Goal: Task Accomplishment & Management: Use online tool/utility

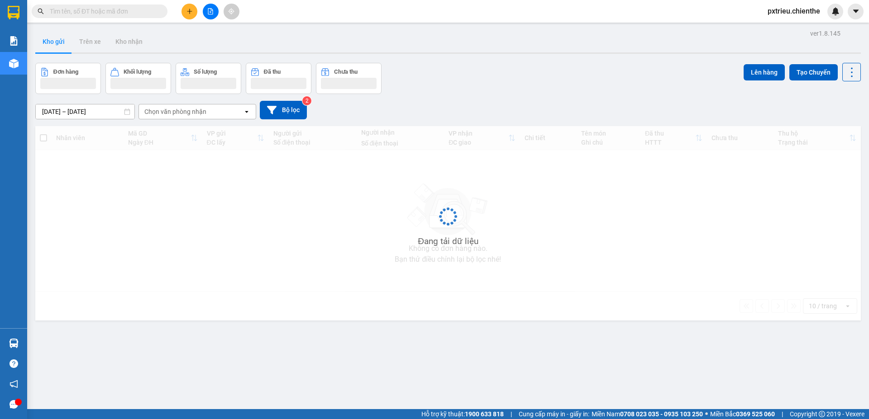
click at [75, 9] on input "text" at bounding box center [103, 11] width 107 height 10
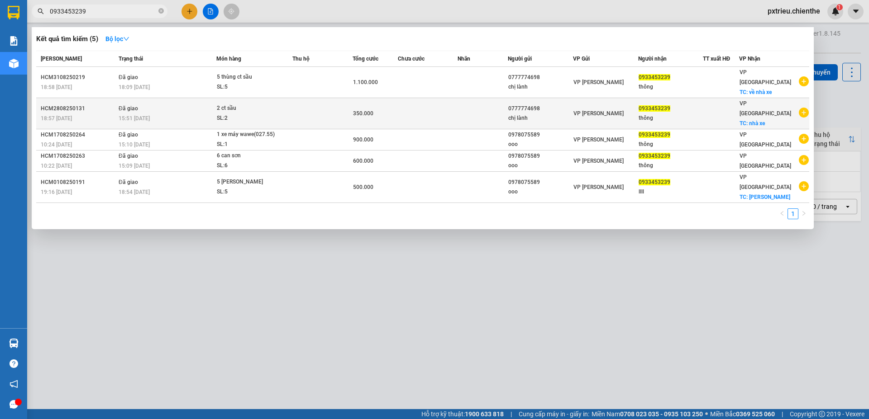
type input "0933453239"
click at [241, 104] on div "2 ct sầu" at bounding box center [251, 109] width 68 height 10
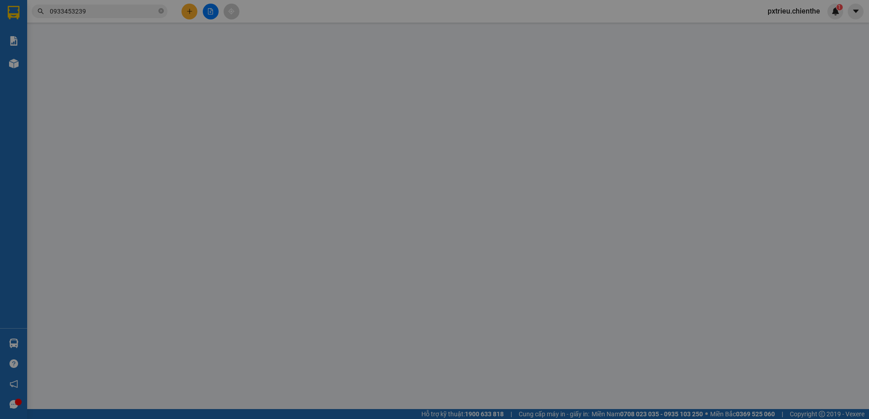
type input "0777774698"
type input "chị lành"
type input "0933453239"
type input "thông"
type input "350.000"
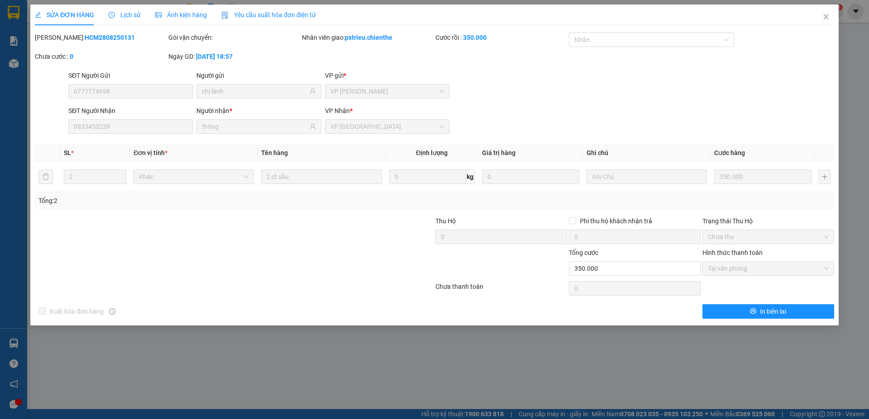
click at [185, 14] on span "Ảnh kiện hàng" at bounding box center [181, 14] width 52 height 7
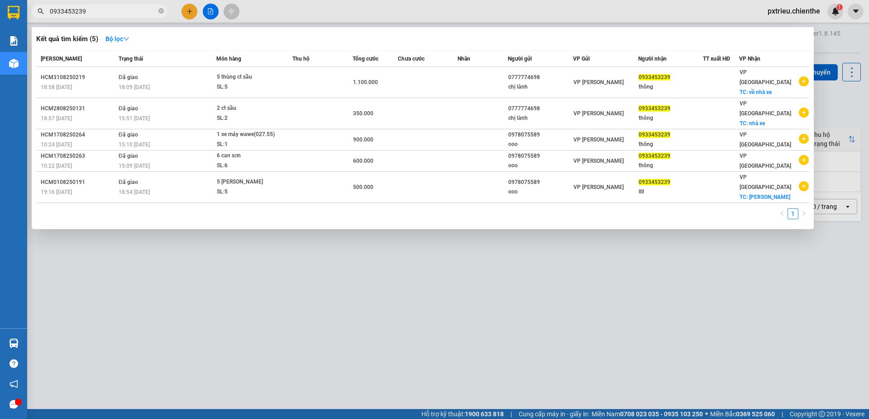
click at [92, 13] on input "0933453239" at bounding box center [103, 11] width 107 height 10
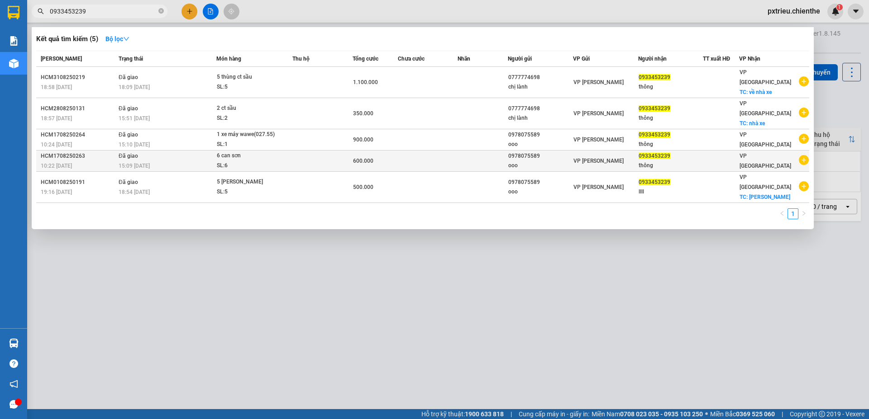
click at [290, 151] on span "6 can sơn SL: 6" at bounding box center [254, 160] width 75 height 19
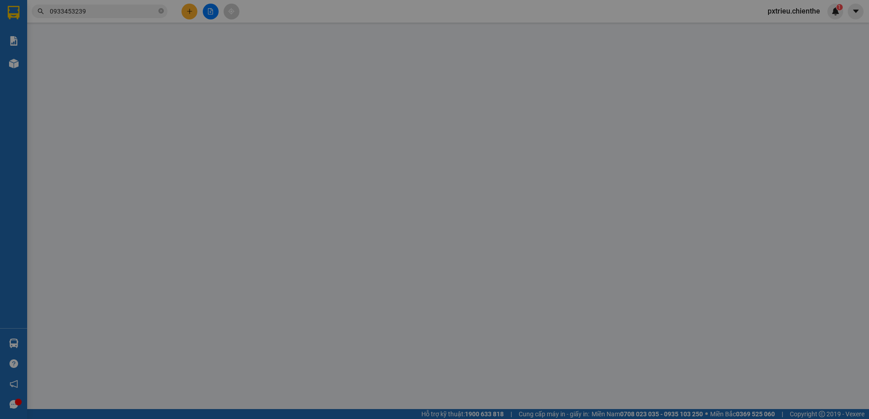
type input "0978075589"
type input "ooo"
type input "0933453239"
type input "thông"
type input "600.000"
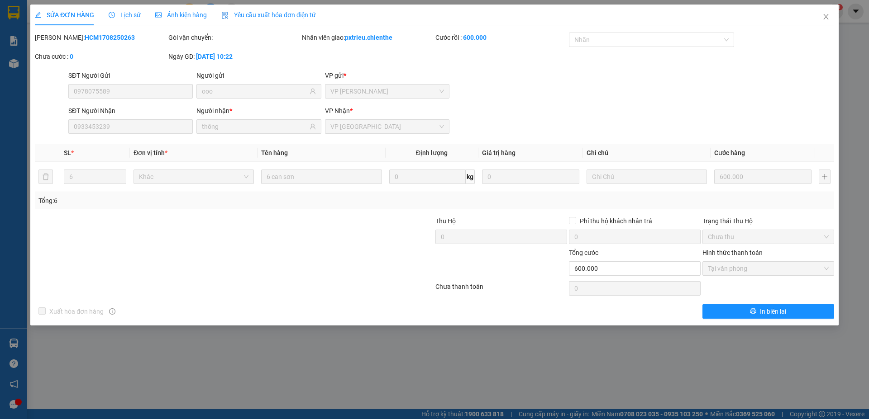
click at [181, 9] on div "Ảnh kiện hàng" at bounding box center [181, 15] width 52 height 21
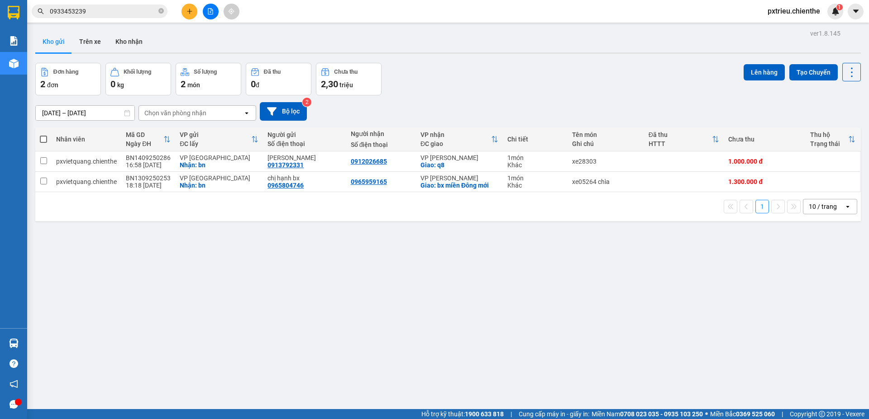
click at [98, 4] on div "Kết quả tìm kiếm ( 5 ) Bộ lọc Mã ĐH Trạng thái Món hàng Thu hộ Tổng cước Chưa c…" at bounding box center [88, 12] width 176 height 16
drag, startPoint x: 102, startPoint y: 11, endPoint x: 97, endPoint y: 6, distance: 6.4
click at [97, 6] on input "0933453239" at bounding box center [103, 11] width 107 height 10
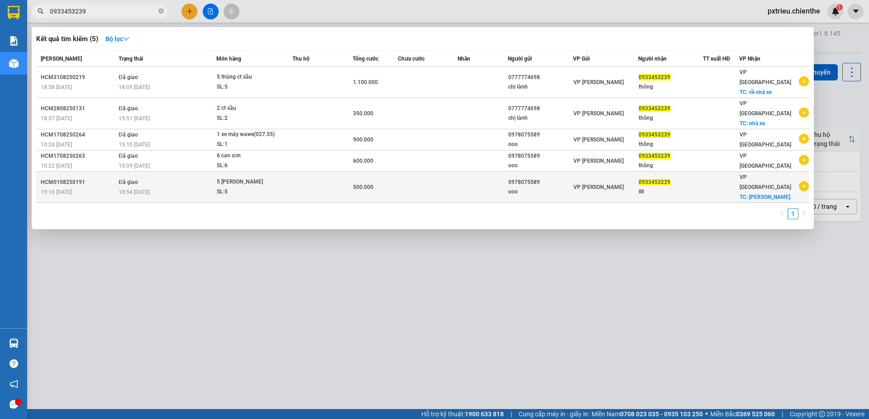
click at [260, 187] on div "SL: 5" at bounding box center [251, 192] width 68 height 10
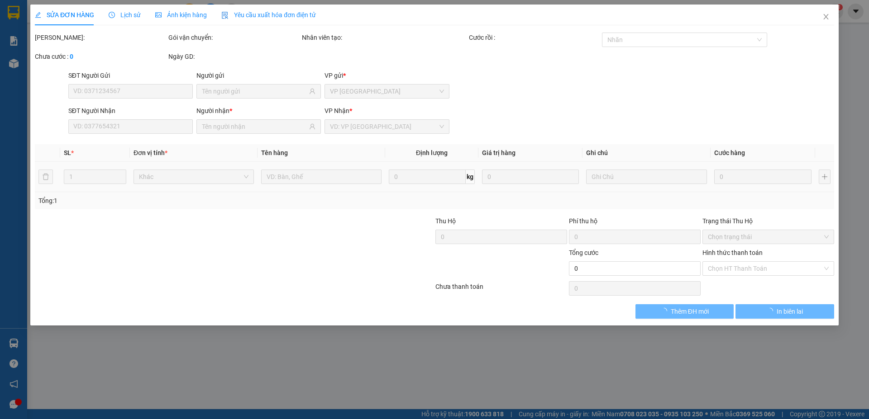
type input "0978075589"
type input "ooo"
type input "0933453239"
type input "llll"
type input "500.000"
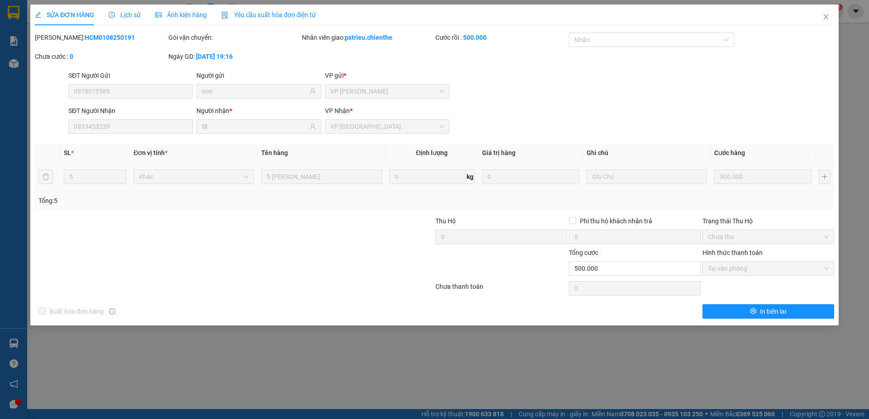
click at [175, 11] on span "Ảnh kiện hàng" at bounding box center [181, 14] width 52 height 7
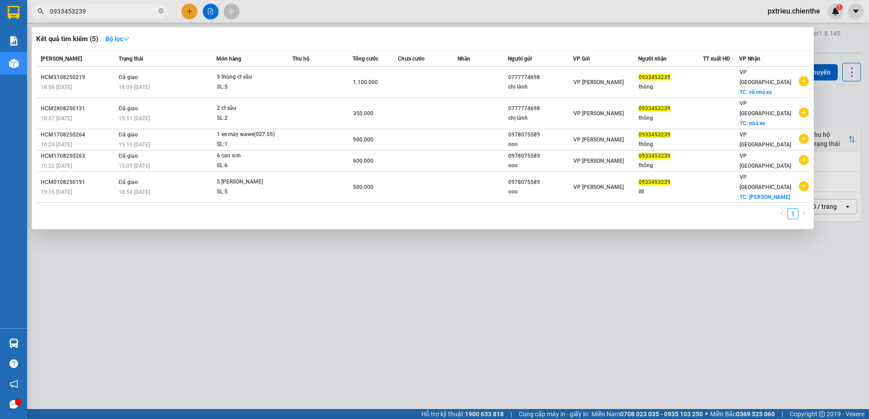
click at [90, 10] on input "0933453239" at bounding box center [103, 11] width 107 height 10
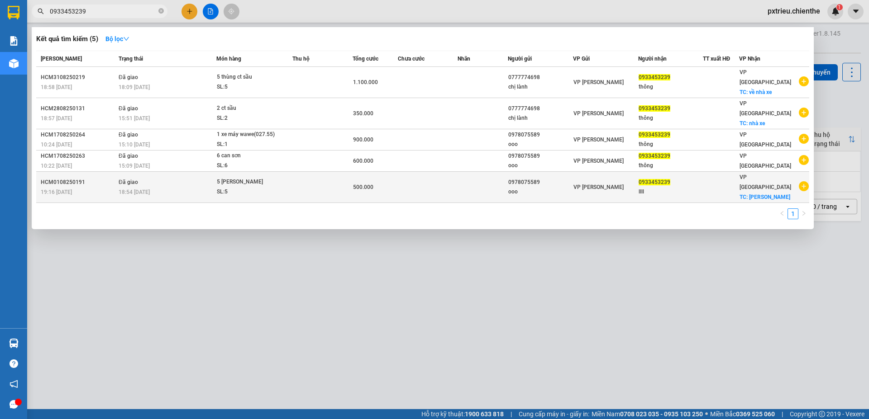
click at [315, 172] on td at bounding box center [322, 187] width 60 height 31
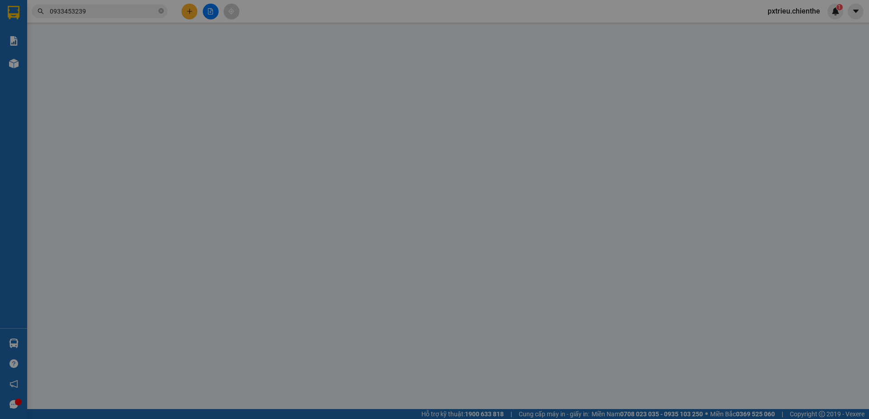
type input "0978075589"
type input "ooo"
type input "0933453239"
type input "llll"
type input "500.000"
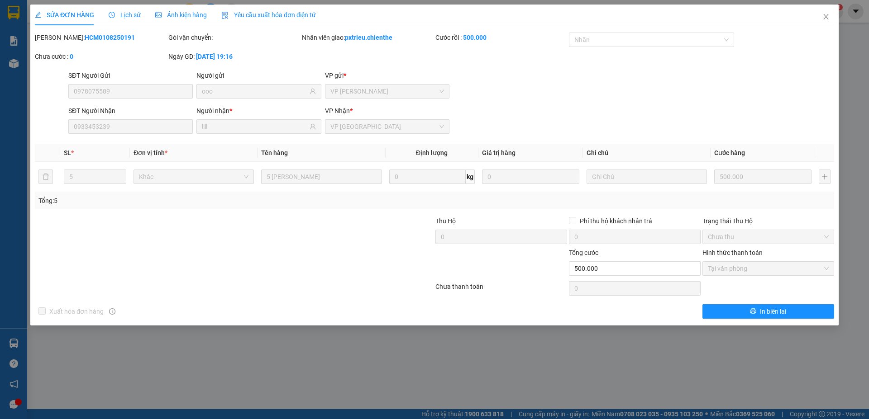
click at [181, 11] on span "Ảnh kiện hàng" at bounding box center [181, 14] width 52 height 7
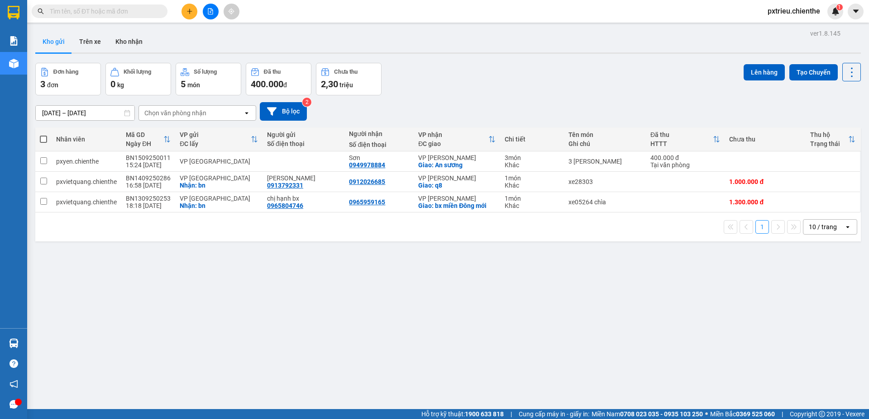
click at [122, 10] on input "text" at bounding box center [103, 11] width 107 height 10
click at [116, 10] on input "text" at bounding box center [103, 11] width 107 height 10
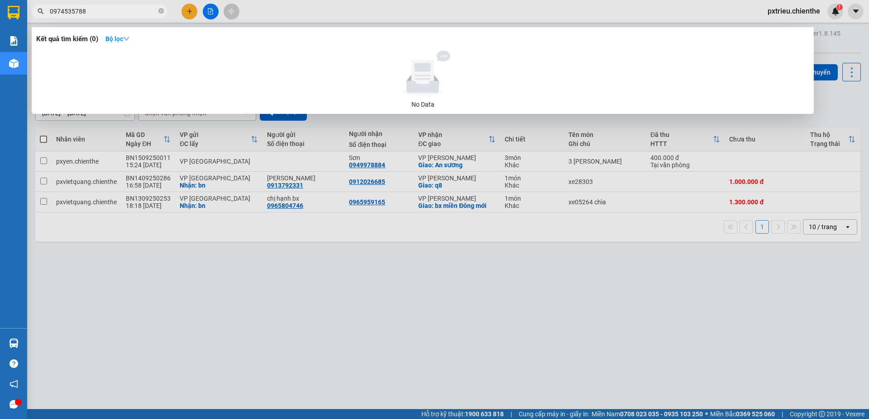
drag, startPoint x: 87, startPoint y: 9, endPoint x: 43, endPoint y: 13, distance: 43.7
click at [43, 13] on div "0974535788" at bounding box center [88, 12] width 176 height 14
type input "0974535788"
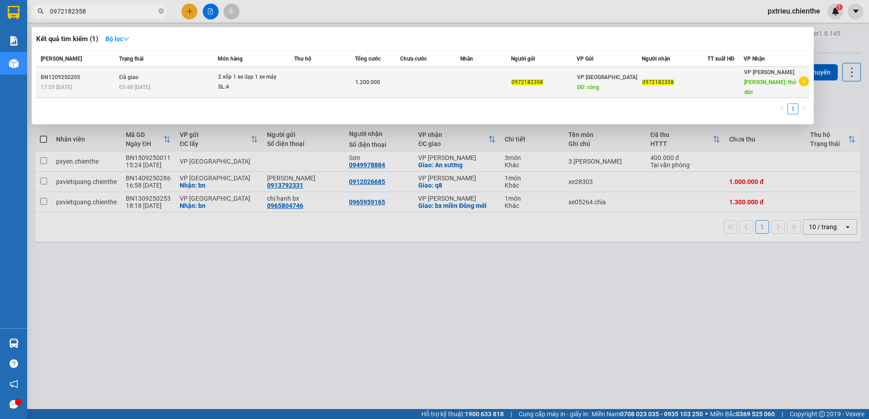
type input "0972182358"
click at [158, 82] on div "03:48 - 14/09" at bounding box center [168, 87] width 98 height 10
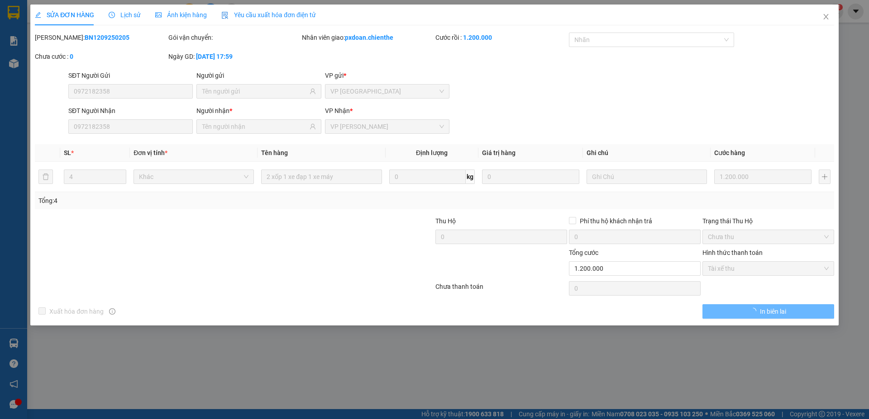
type input "0972182358"
type input "1.200.000"
click at [182, 20] on div "Ảnh kiện hàng" at bounding box center [181, 15] width 52 height 21
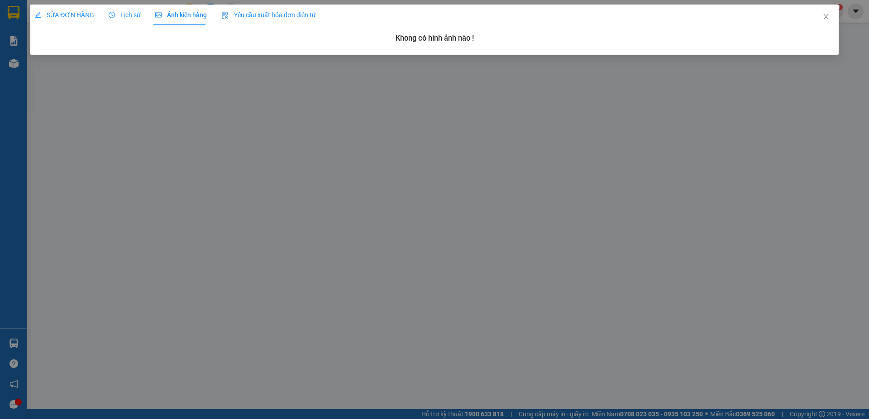
click at [181, 14] on span "Ảnh kiện hàng" at bounding box center [181, 14] width 52 height 7
click at [124, 13] on span "Lịch sử" at bounding box center [125, 14] width 32 height 7
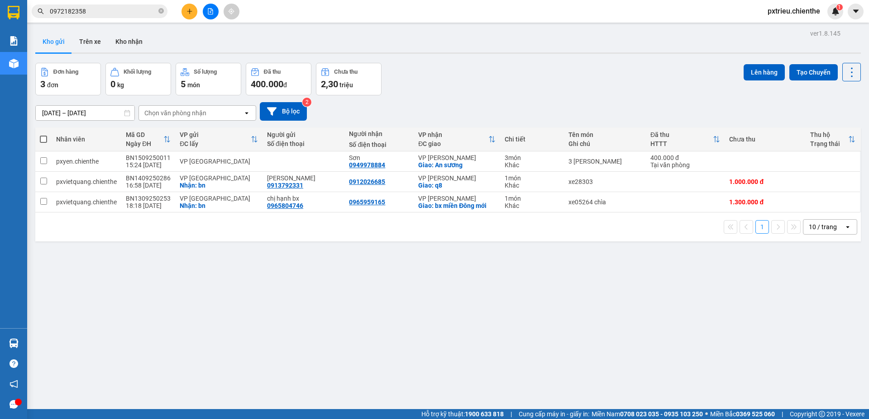
click at [128, 7] on input "0972182358" at bounding box center [103, 11] width 107 height 10
click at [50, 16] on span at bounding box center [100, 12] width 136 height 14
click at [57, 10] on input "text" at bounding box center [103, 11] width 107 height 10
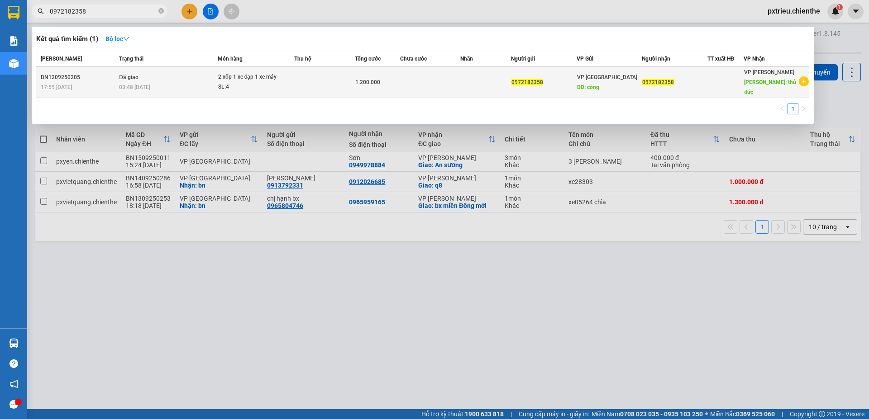
type input "0972182358"
click at [268, 72] on div "2 xốp 1 xe đạp 1 xe máy" at bounding box center [252, 77] width 68 height 10
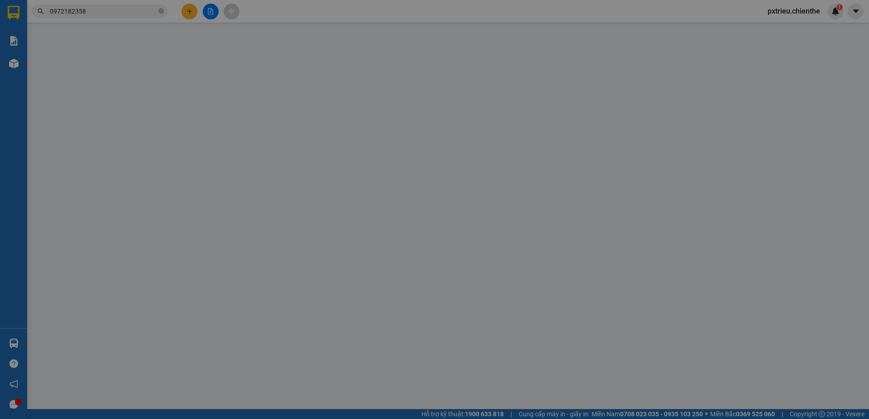
type input "0972182358"
type input "1.200.000"
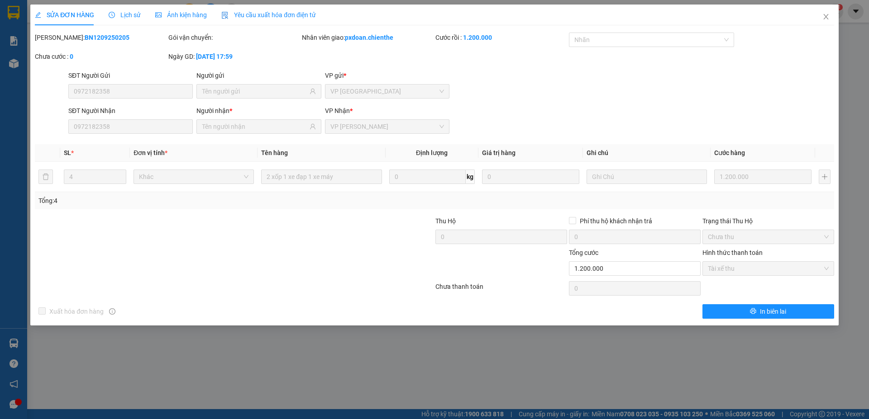
click at [186, 9] on div "Ảnh kiện hàng" at bounding box center [181, 15] width 52 height 21
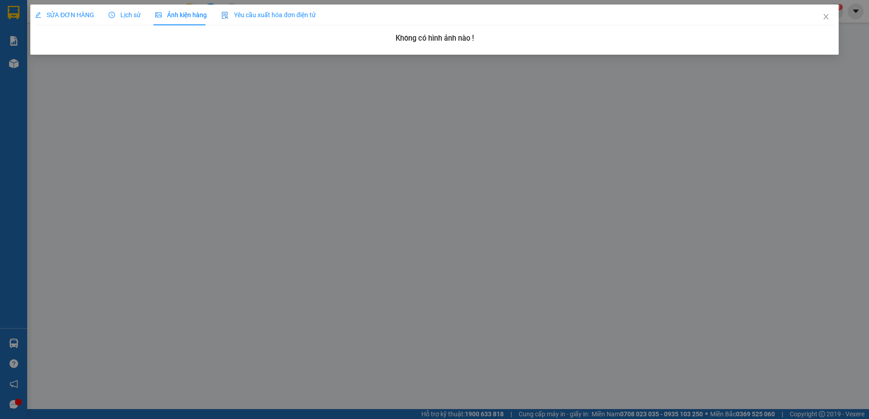
drag, startPoint x: 111, startPoint y: 10, endPoint x: 119, endPoint y: 15, distance: 8.9
click at [111, 12] on span "Lịch sử" at bounding box center [125, 14] width 32 height 7
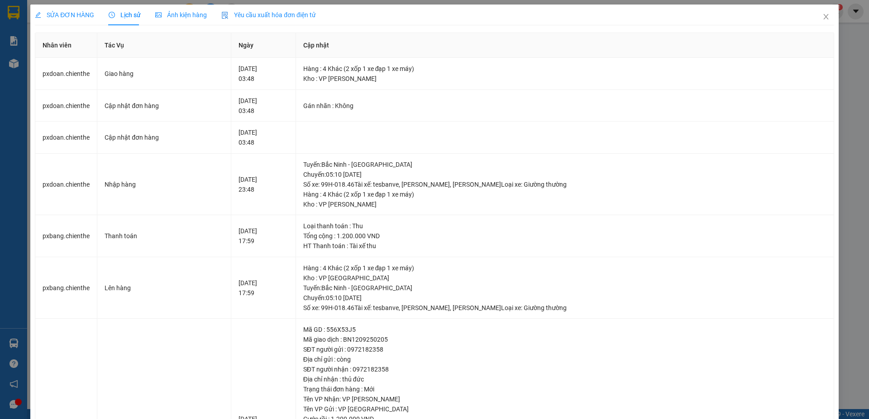
click at [123, 17] on span "Lịch sử" at bounding box center [125, 14] width 32 height 7
click at [183, 14] on span "Ảnh kiện hàng" at bounding box center [181, 14] width 52 height 7
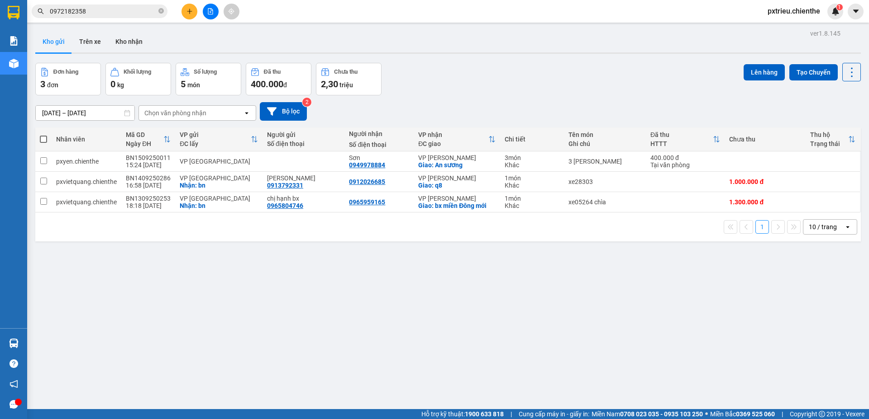
click at [91, 14] on input "0972182358" at bounding box center [103, 11] width 107 height 10
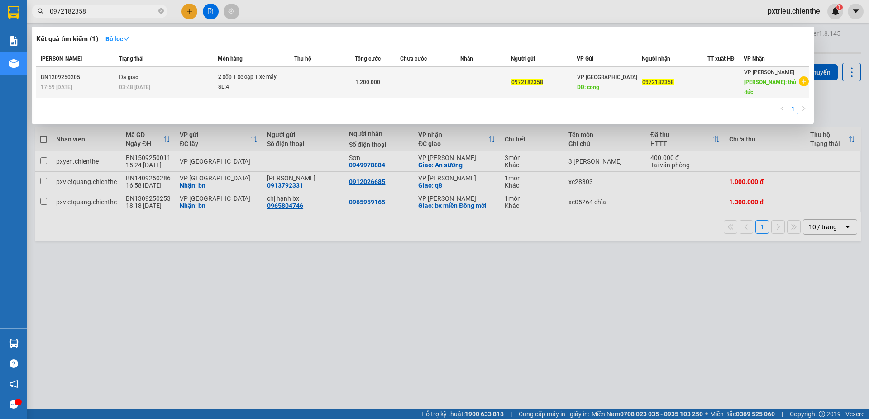
click at [158, 82] on div "03:48 - 14/09" at bounding box center [168, 87] width 98 height 10
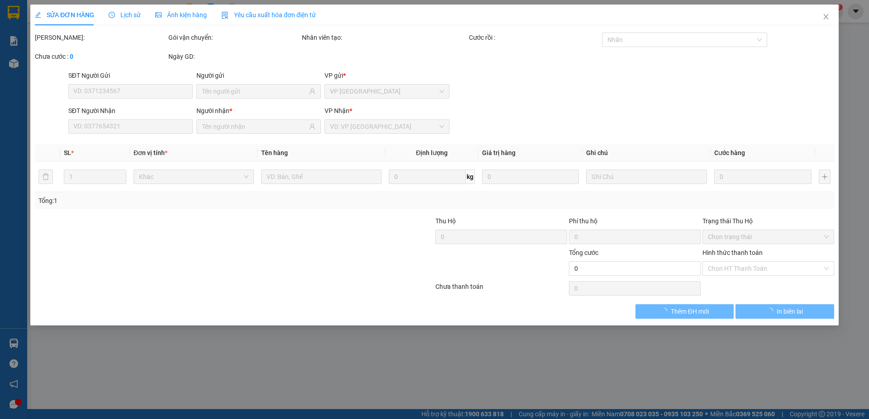
type input "0972182358"
type input "1.200.000"
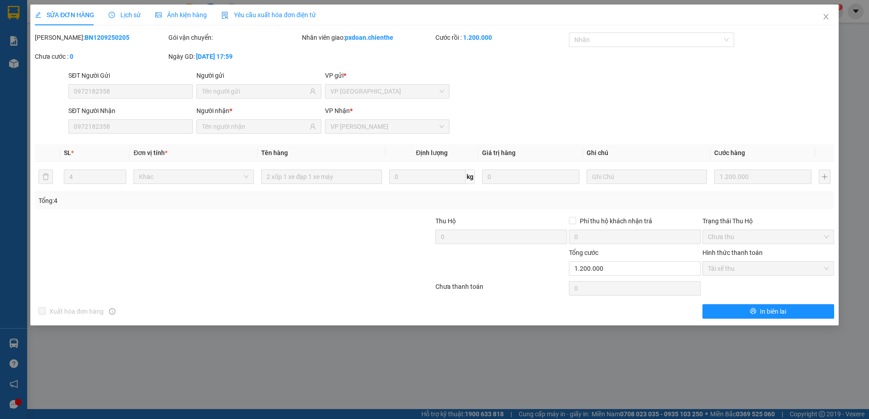
click at [128, 14] on span "Lịch sử" at bounding box center [125, 14] width 32 height 7
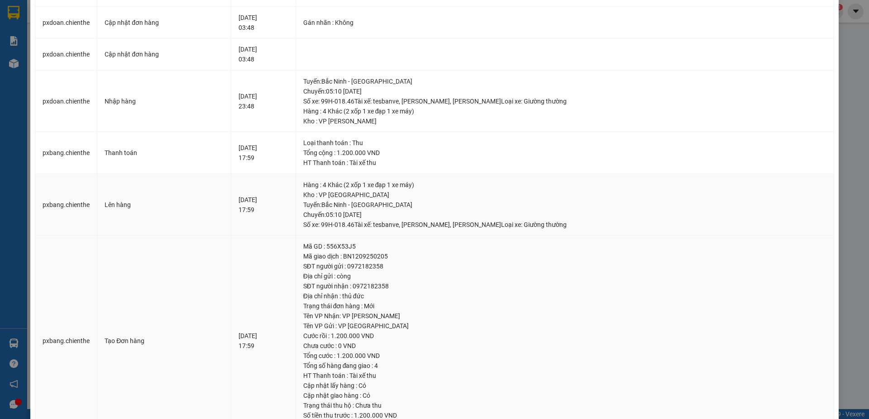
scroll to position [128, 0]
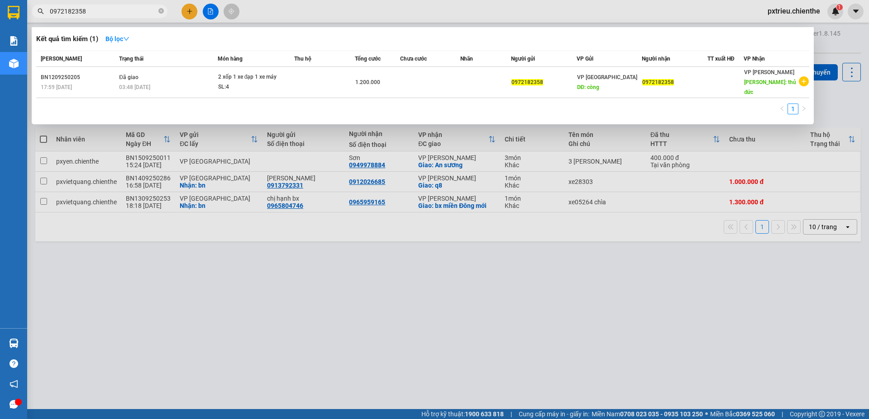
click at [91, 13] on input "0972182358" at bounding box center [103, 11] width 107 height 10
click at [116, 19] on div at bounding box center [434, 209] width 869 height 419
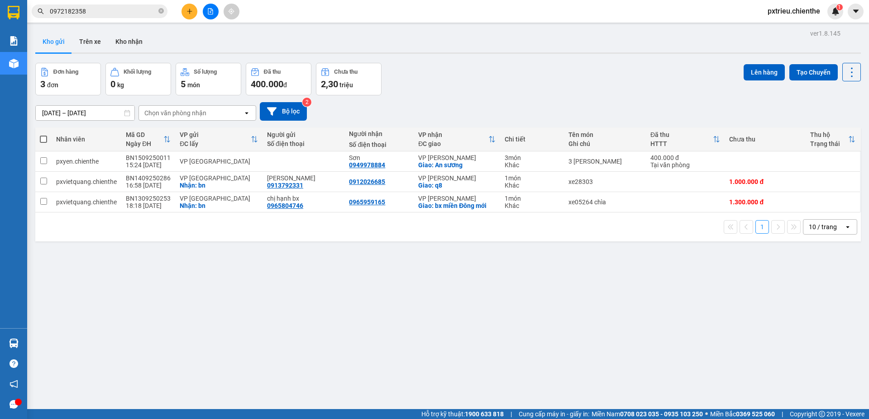
click at [103, 14] on input "0972182358" at bounding box center [103, 11] width 107 height 10
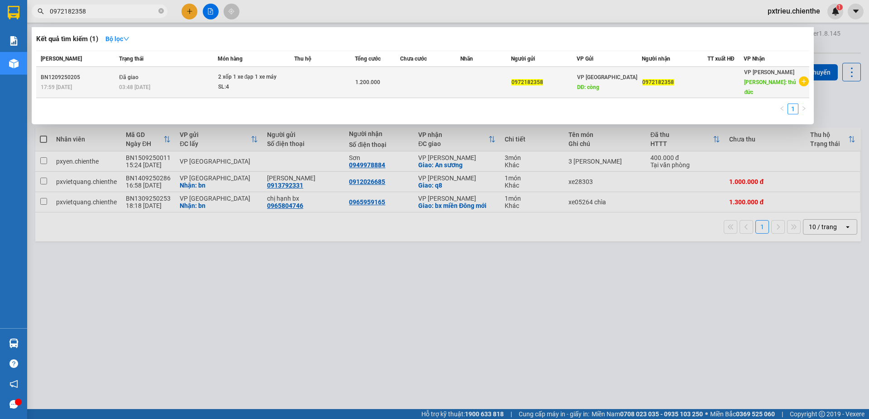
click at [128, 83] on span "03:48 - 14/09" at bounding box center [134, 86] width 31 height 7
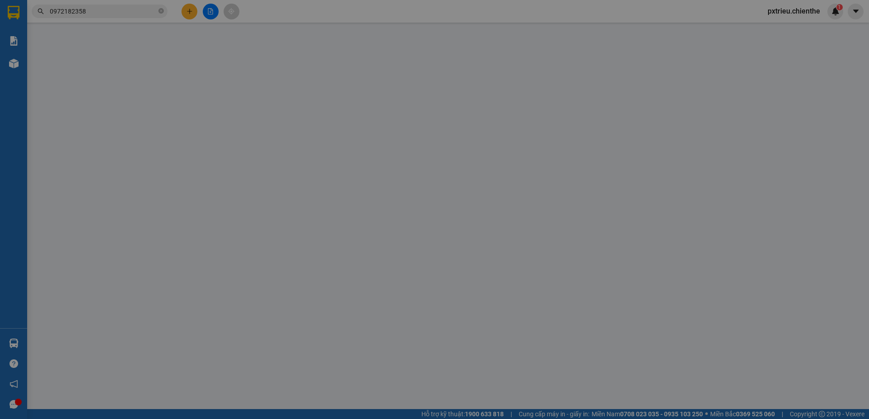
type input "0972182358"
type input "1.200.000"
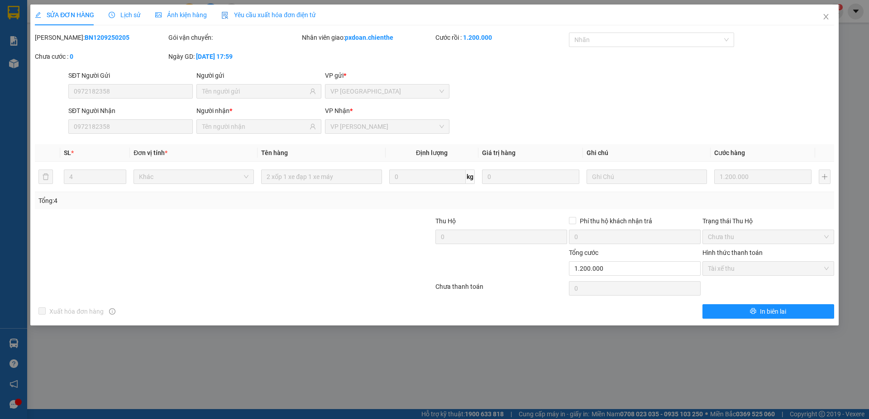
click at [119, 14] on span "Lịch sử" at bounding box center [125, 14] width 32 height 7
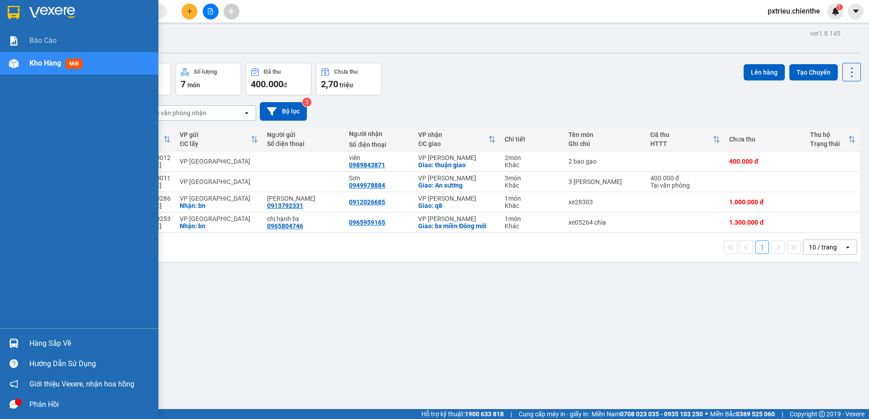
click at [48, 345] on div "Hàng sắp về" at bounding box center [90, 344] width 122 height 14
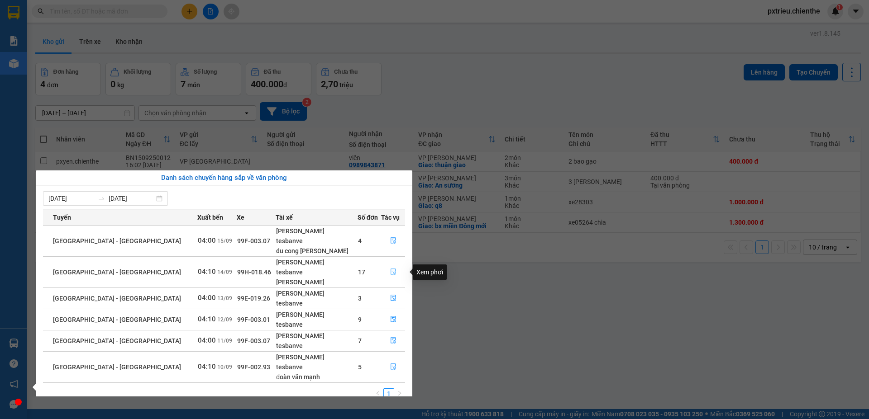
click at [390, 272] on icon "file-done" at bounding box center [393, 272] width 6 height 6
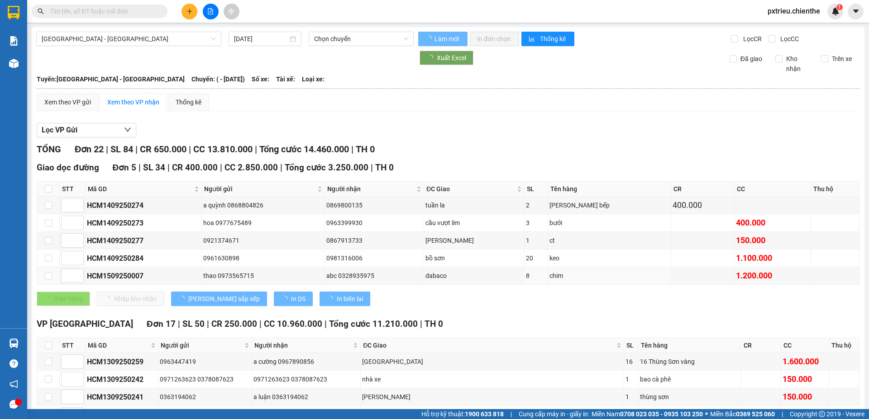
type input "[DATE]"
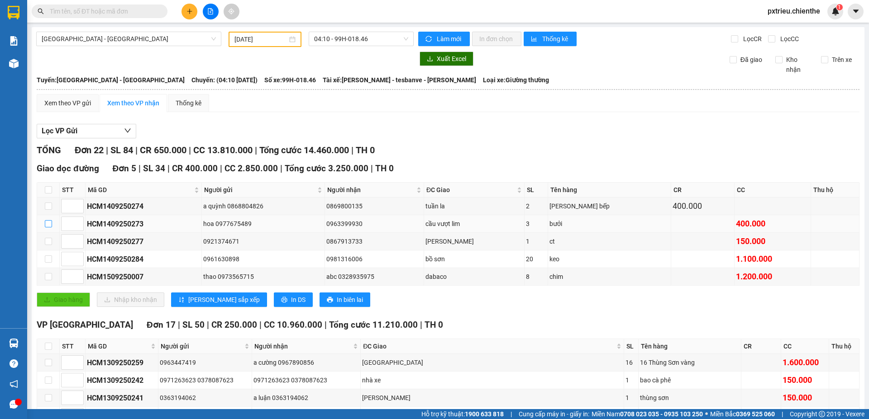
click at [51, 223] on input "checkbox" at bounding box center [48, 223] width 7 height 7
checkbox input "true"
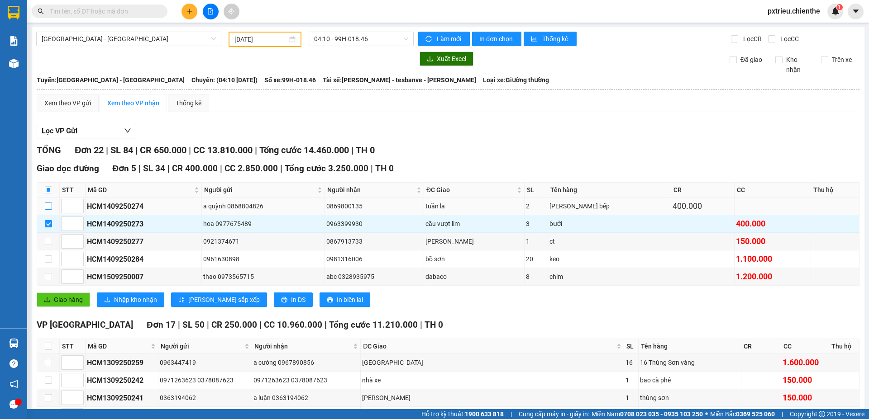
click at [48, 206] on input "checkbox" at bounding box center [48, 206] width 7 height 7
checkbox input "true"
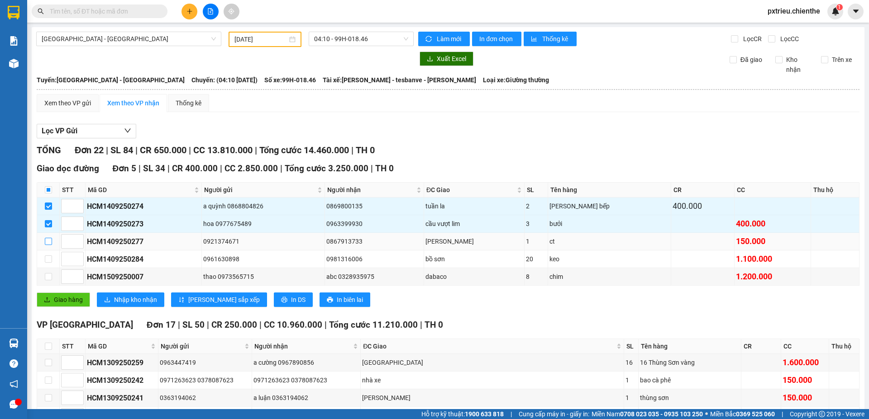
click at [46, 241] on input "checkbox" at bounding box center [48, 241] width 7 height 7
checkbox input "true"
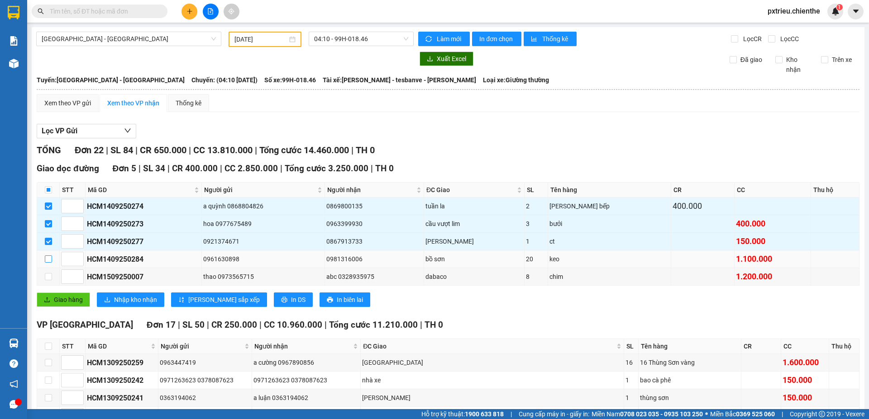
click at [52, 259] on input "checkbox" at bounding box center [48, 259] width 7 height 7
checkbox input "true"
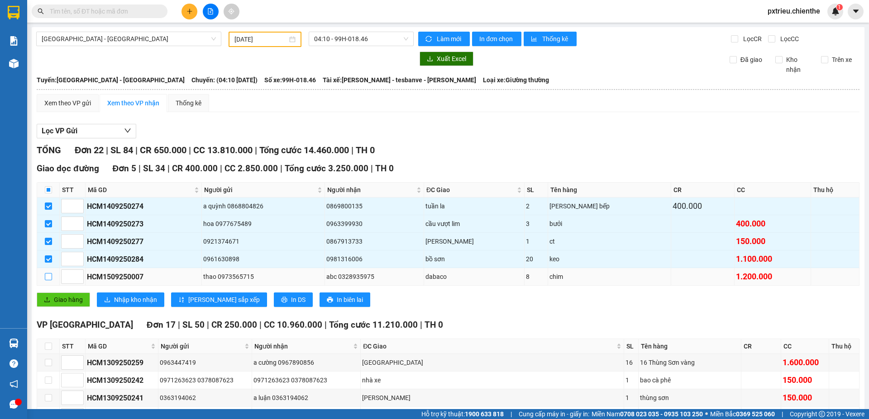
click at [47, 278] on input "checkbox" at bounding box center [48, 276] width 7 height 7
checkbox input "true"
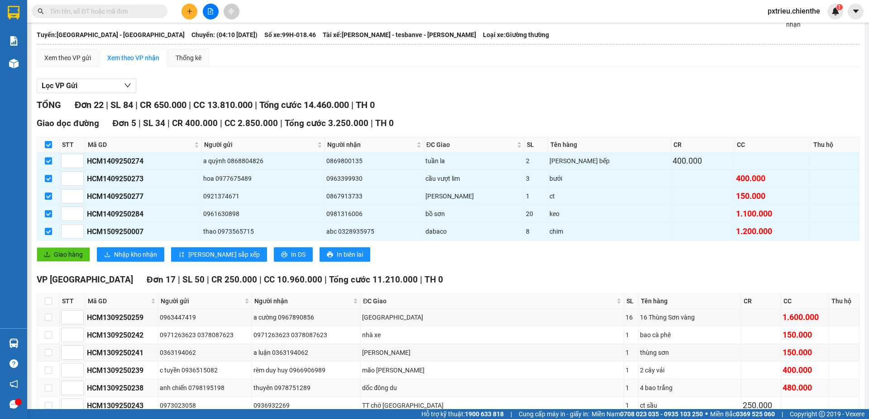
scroll to position [136, 0]
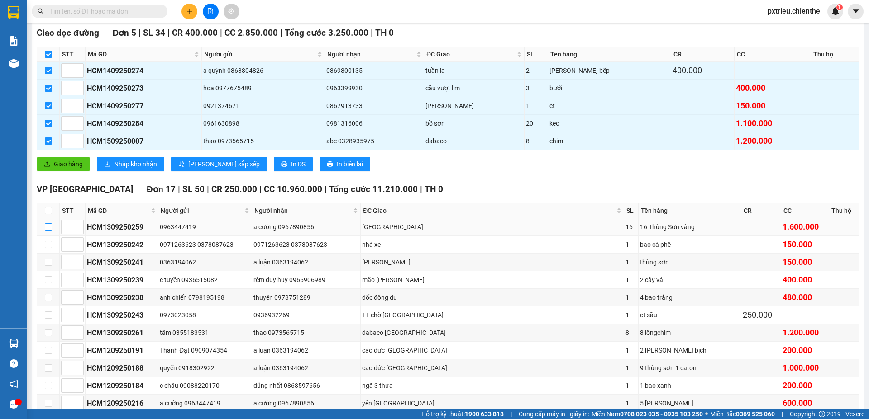
click at [48, 229] on input "checkbox" at bounding box center [48, 226] width 7 height 7
checkbox input "true"
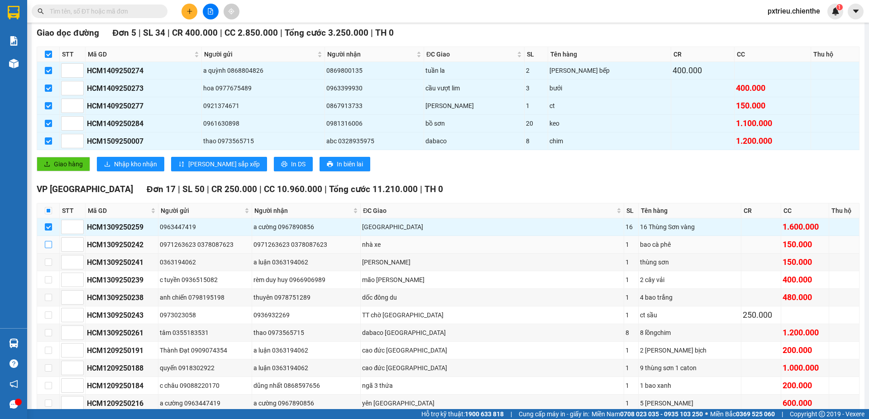
click at [48, 248] on input "checkbox" at bounding box center [48, 244] width 7 height 7
checkbox input "true"
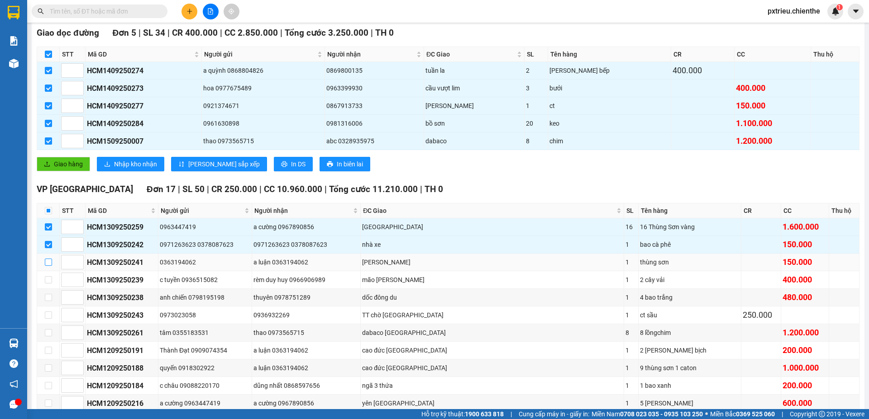
click at [50, 263] on input "checkbox" at bounding box center [48, 262] width 7 height 7
checkbox input "true"
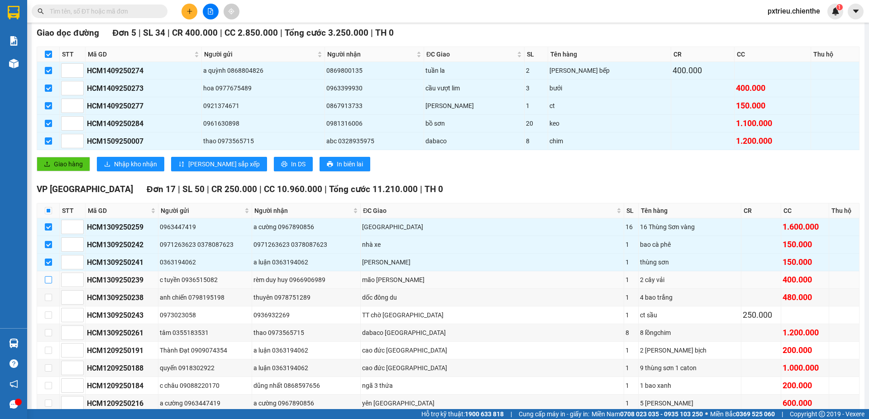
click at [47, 279] on input "checkbox" at bounding box center [48, 279] width 7 height 7
checkbox input "true"
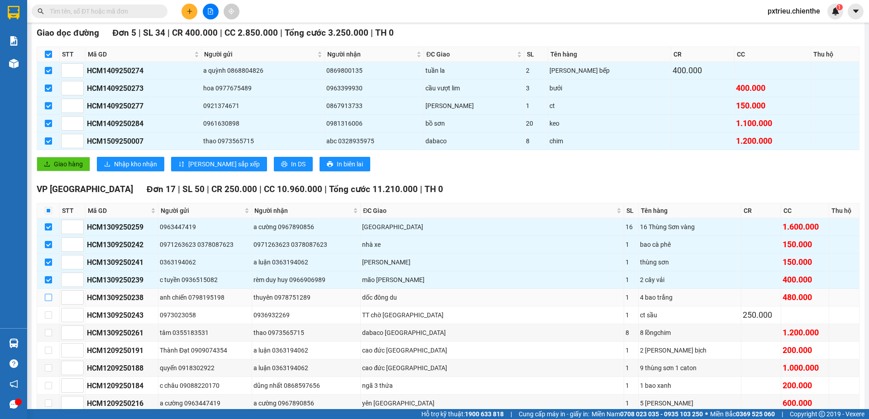
click at [45, 300] on input "checkbox" at bounding box center [48, 297] width 7 height 7
checkbox input "true"
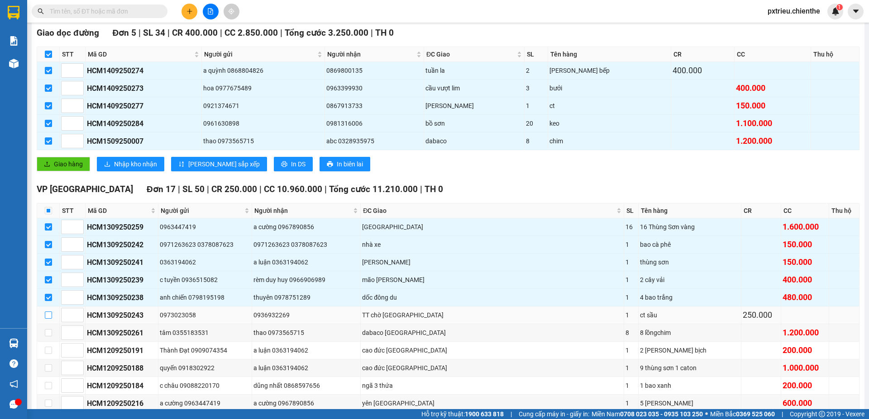
click at [46, 316] on input "checkbox" at bounding box center [48, 315] width 7 height 7
checkbox input "true"
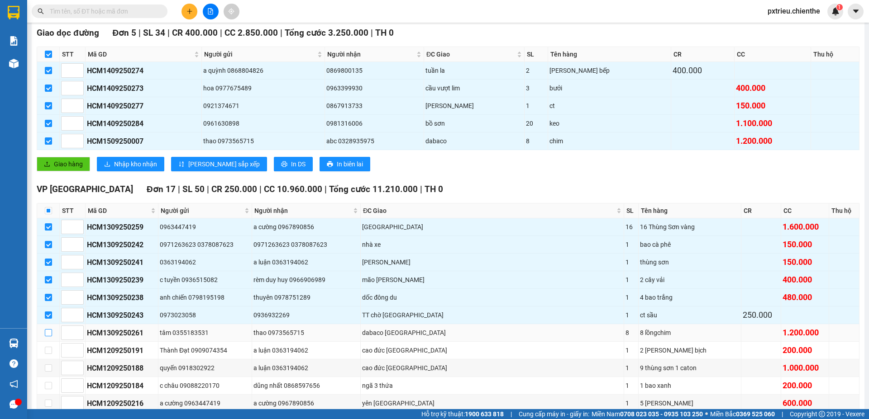
click at [47, 334] on input "checkbox" at bounding box center [48, 332] width 7 height 7
checkbox input "true"
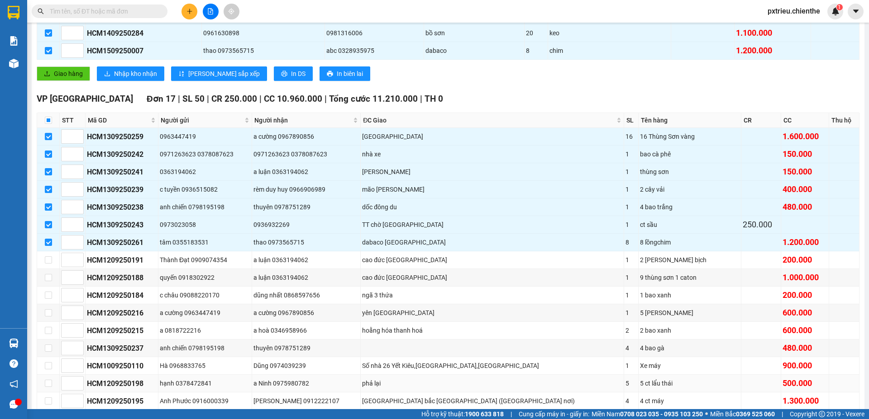
scroll to position [271, 0]
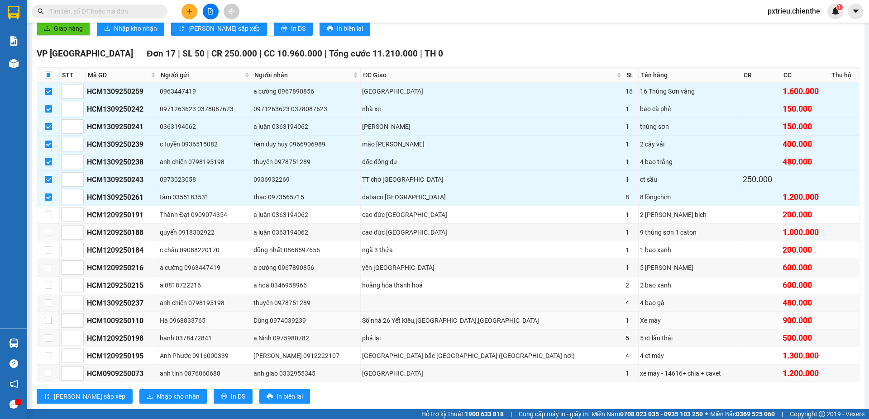
click at [47, 321] on input "checkbox" at bounding box center [48, 320] width 7 height 7
checkbox input "true"
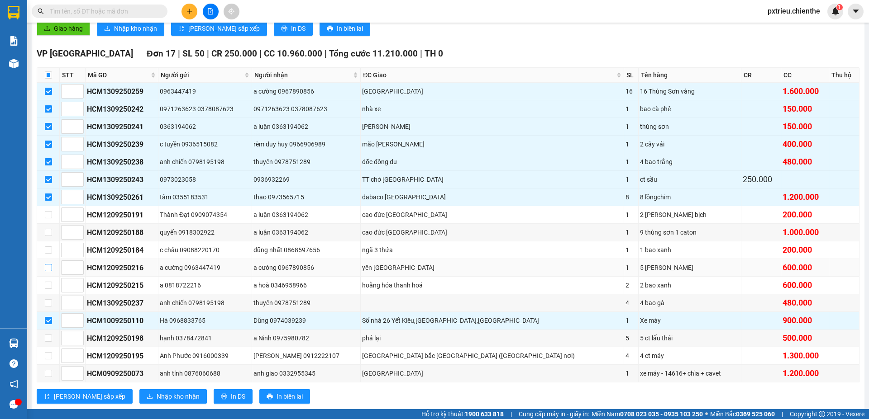
click at [46, 266] on input "checkbox" at bounding box center [48, 267] width 7 height 7
checkbox input "true"
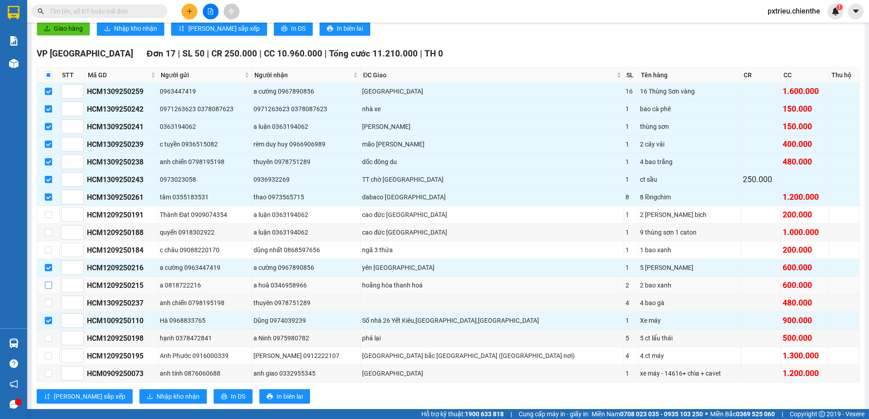
click at [45, 286] on input "checkbox" at bounding box center [48, 285] width 7 height 7
checkbox input "true"
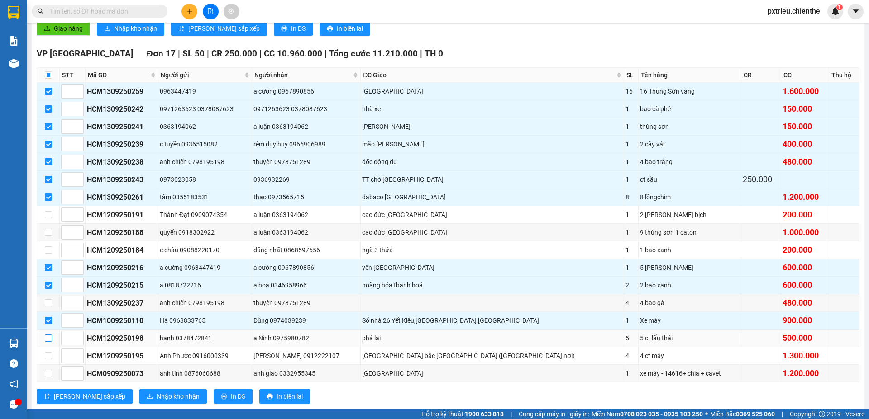
click at [46, 338] on input "checkbox" at bounding box center [48, 338] width 7 height 7
checkbox input "true"
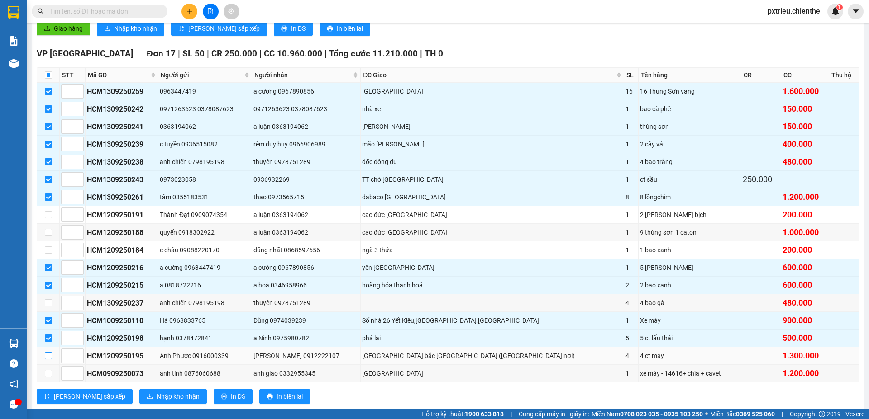
click at [48, 358] on input "checkbox" at bounding box center [48, 355] width 7 height 7
checkbox input "true"
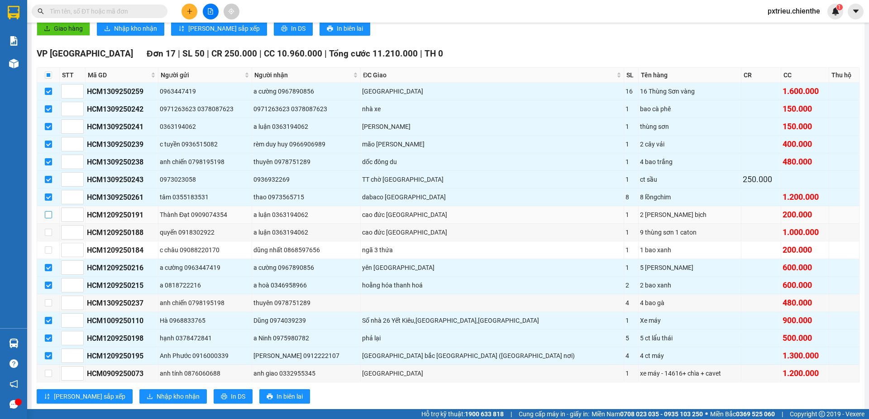
click at [47, 215] on input "checkbox" at bounding box center [48, 214] width 7 height 7
checkbox input "true"
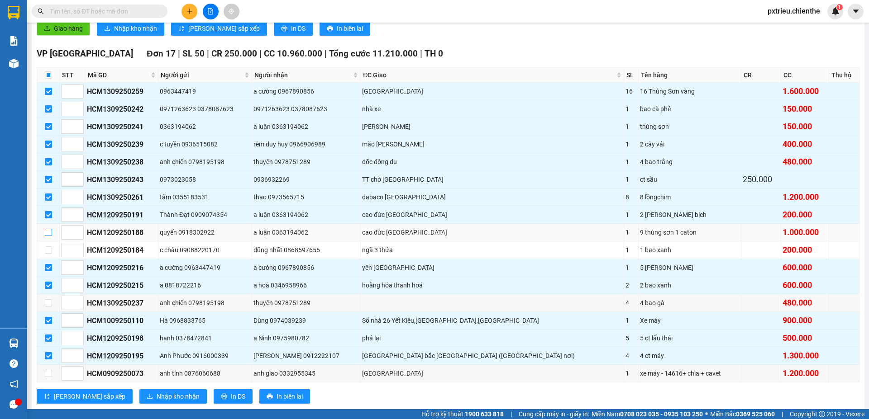
click at [48, 235] on input "checkbox" at bounding box center [48, 232] width 7 height 7
checkbox input "true"
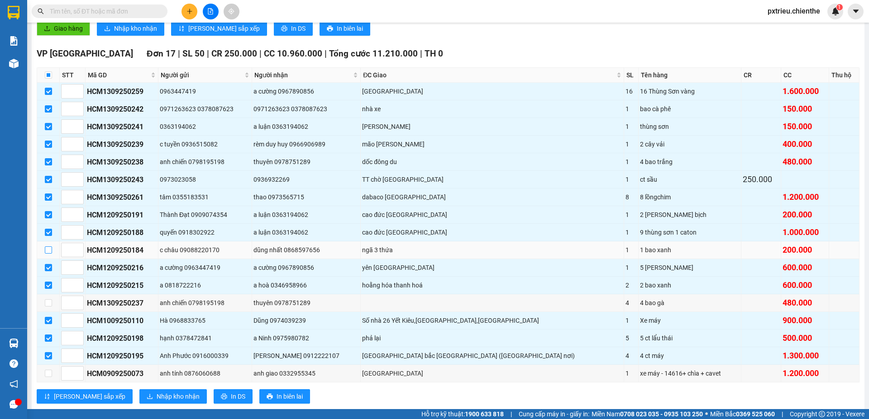
click at [48, 254] on label at bounding box center [48, 250] width 7 height 10
click at [48, 254] on input "checkbox" at bounding box center [48, 250] width 7 height 7
checkbox input "true"
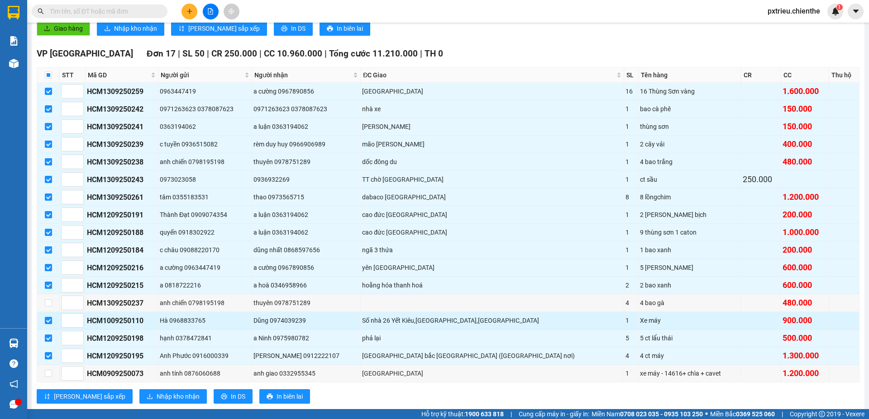
scroll to position [291, 0]
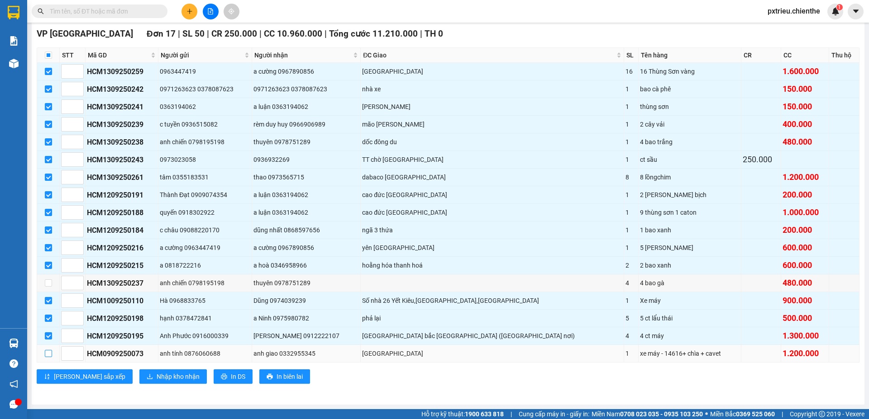
click at [48, 353] on input "checkbox" at bounding box center [48, 353] width 7 height 7
checkbox input "true"
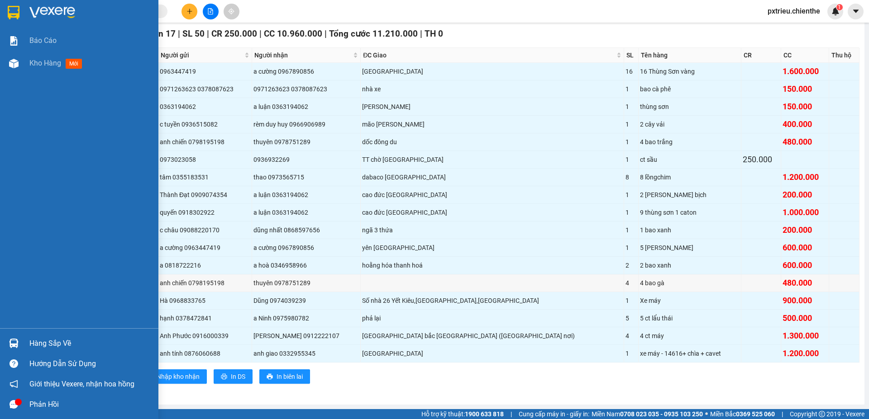
scroll to position [246, 0]
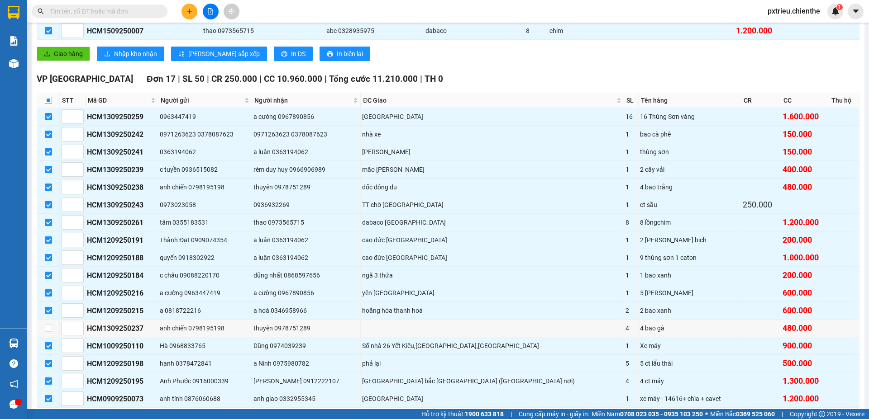
click at [47, 101] on input "checkbox" at bounding box center [48, 100] width 7 height 7
checkbox input "true"
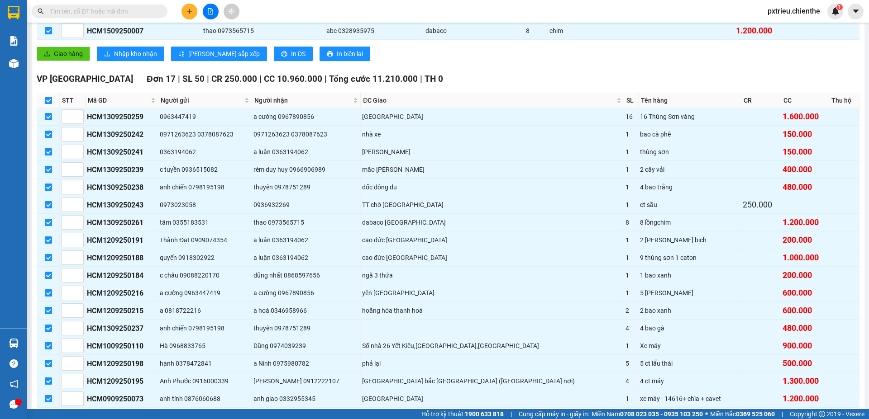
click at [49, 102] on input "checkbox" at bounding box center [48, 100] width 7 height 7
checkbox input "false"
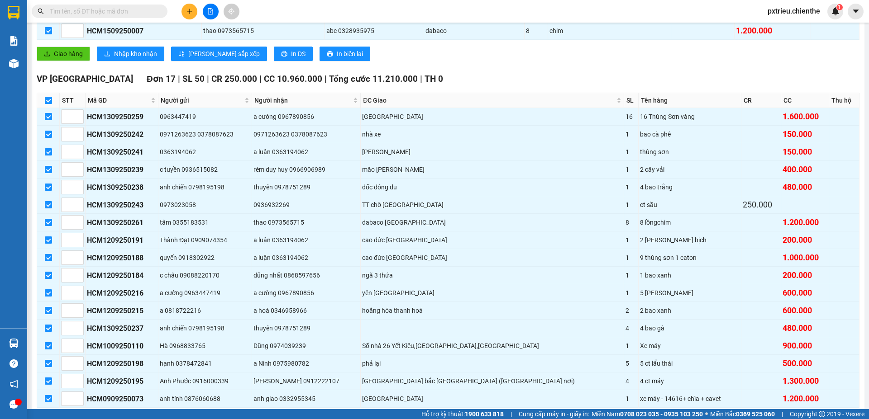
checkbox input "false"
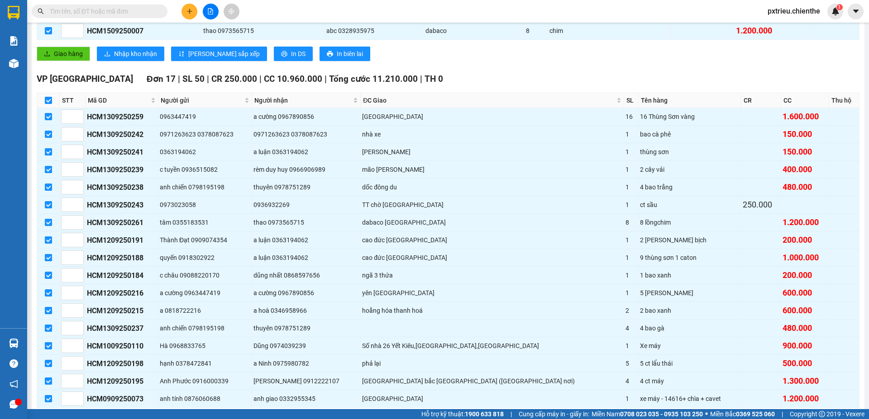
checkbox input "false"
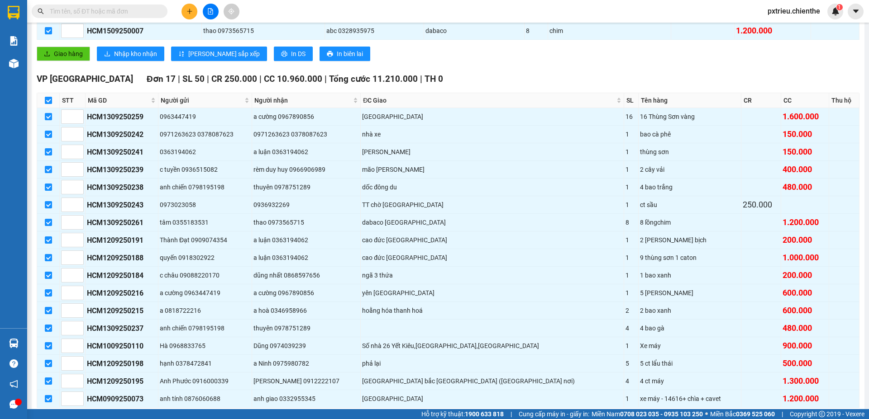
checkbox input "false"
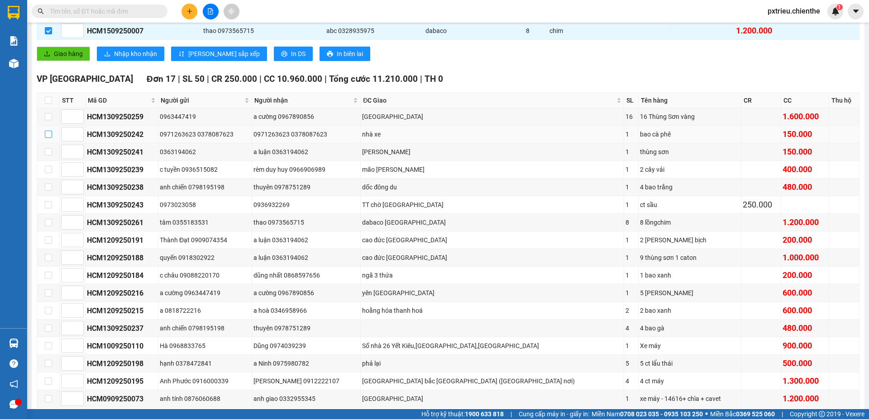
click at [45, 132] on input "checkbox" at bounding box center [48, 134] width 7 height 7
checkbox input "true"
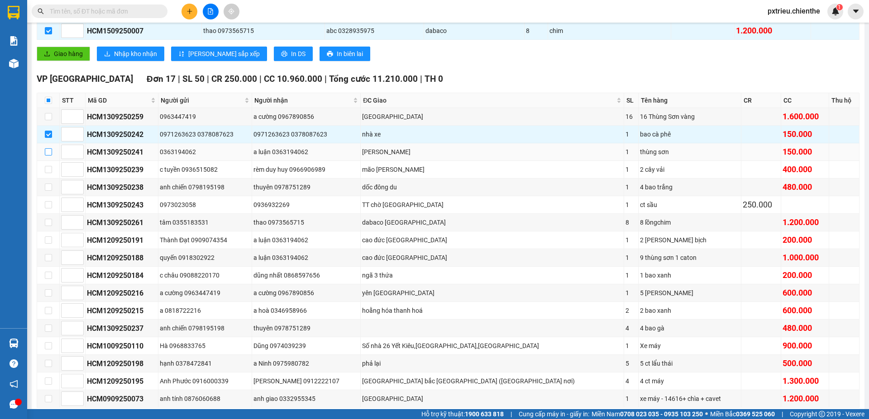
click at [51, 151] on input "checkbox" at bounding box center [48, 151] width 7 height 7
checkbox input "true"
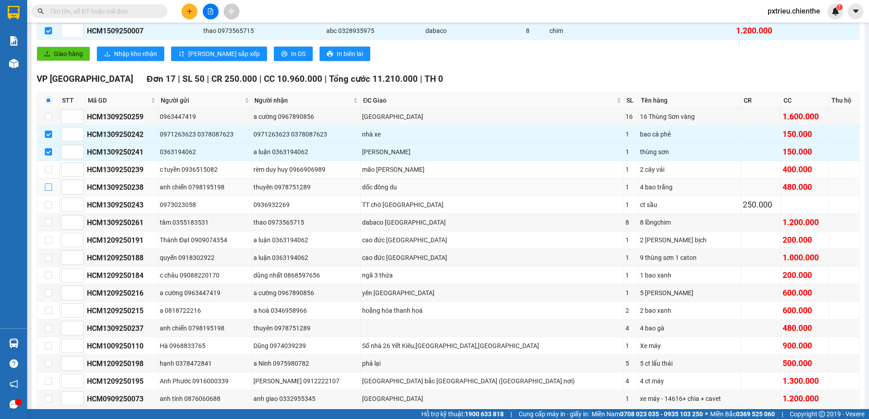
click at [48, 188] on input "checkbox" at bounding box center [48, 187] width 7 height 7
checkbox input "true"
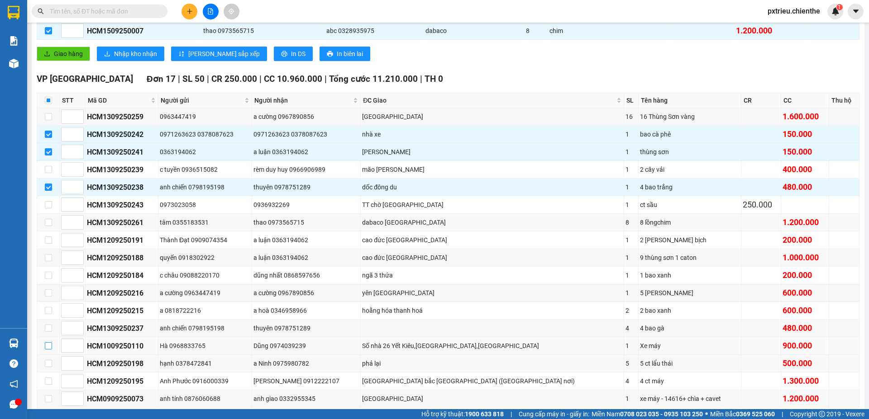
click at [47, 347] on input "checkbox" at bounding box center [48, 345] width 7 height 7
checkbox input "true"
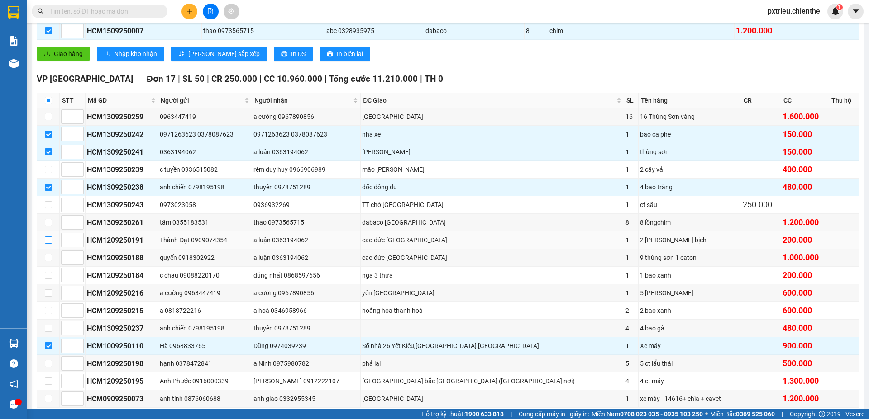
click at [48, 239] on input "checkbox" at bounding box center [48, 240] width 7 height 7
checkbox input "true"
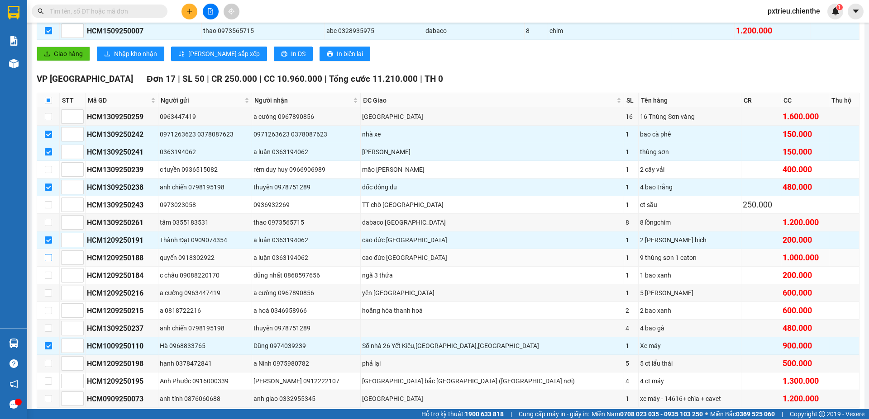
click at [47, 258] on input "checkbox" at bounding box center [48, 257] width 7 height 7
checkbox input "true"
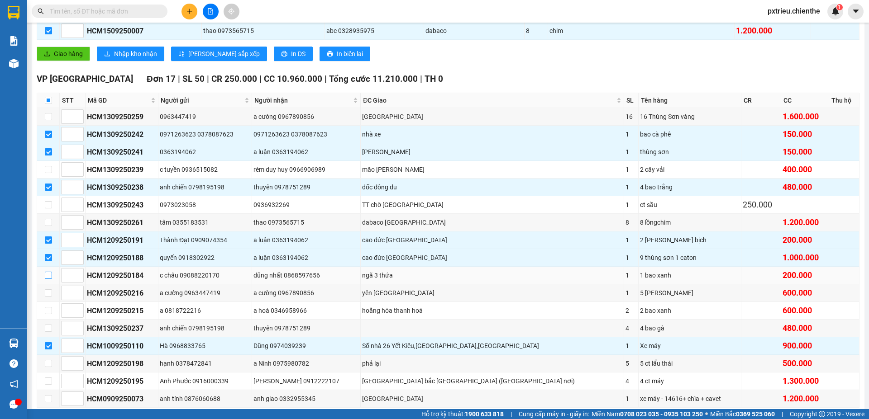
click at [49, 274] on input "checkbox" at bounding box center [48, 275] width 7 height 7
checkbox input "true"
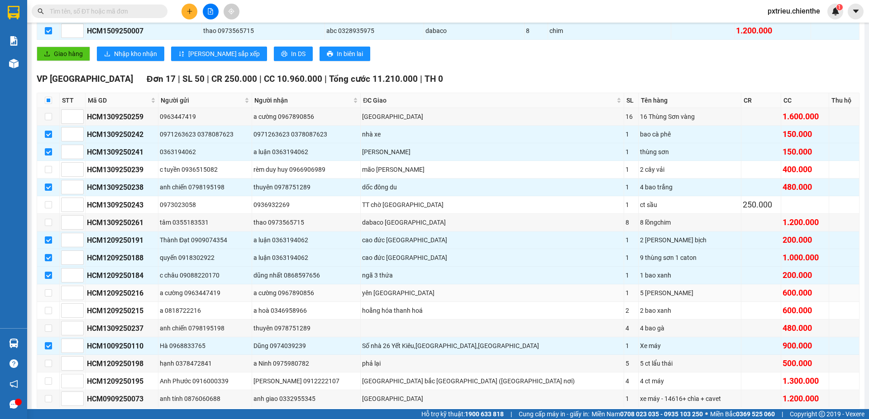
scroll to position [291, 0]
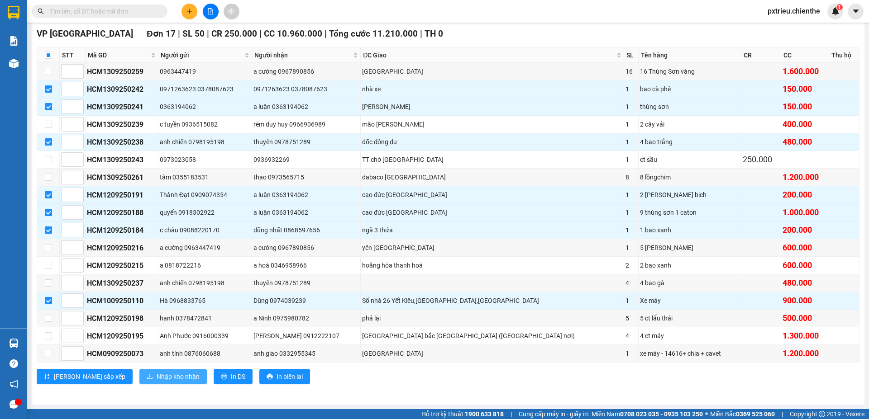
click at [157, 381] on span "Nhập kho nhận" at bounding box center [178, 377] width 43 height 10
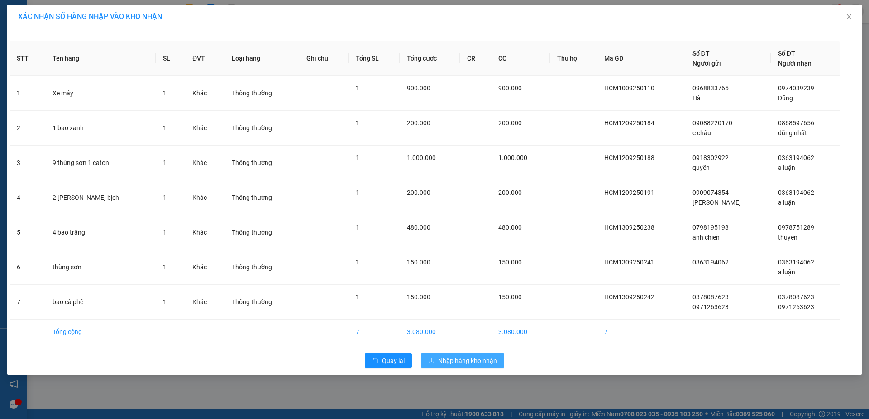
click at [470, 362] on span "Nhập hàng kho nhận" at bounding box center [467, 361] width 59 height 10
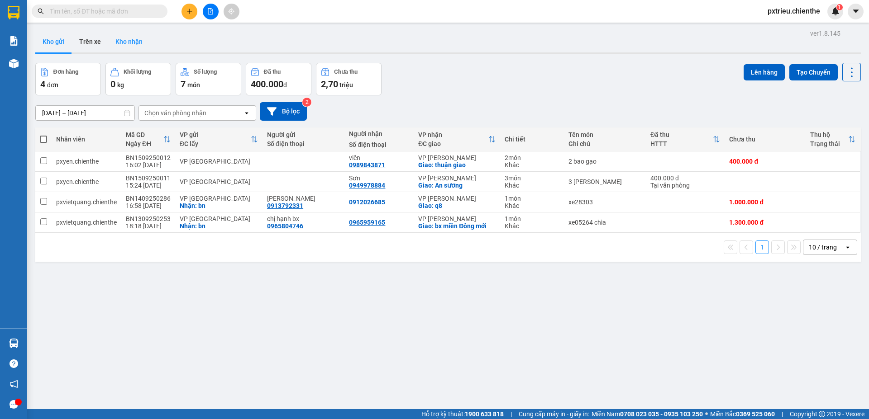
click at [135, 43] on button "Kho nhận" at bounding box center [129, 42] width 42 height 22
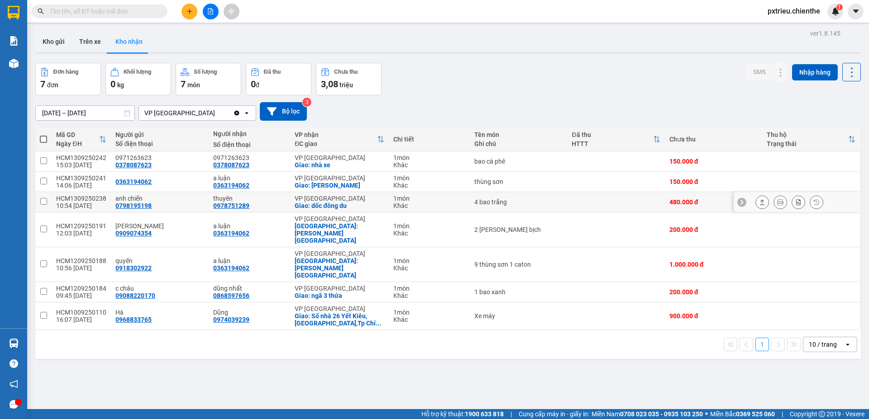
scroll to position [42, 0]
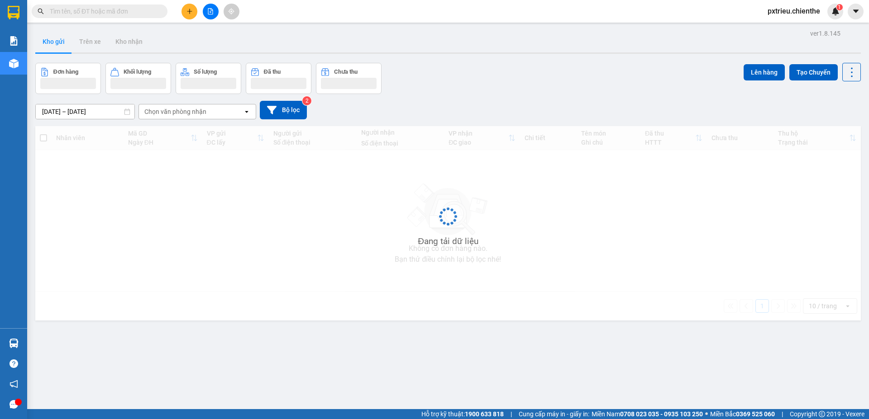
drag, startPoint x: 60, startPoint y: 7, endPoint x: 67, endPoint y: 8, distance: 6.4
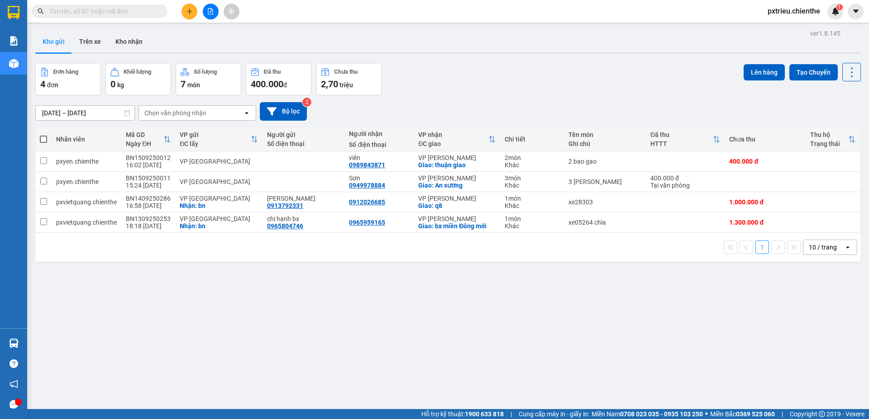
paste input "0387890113"
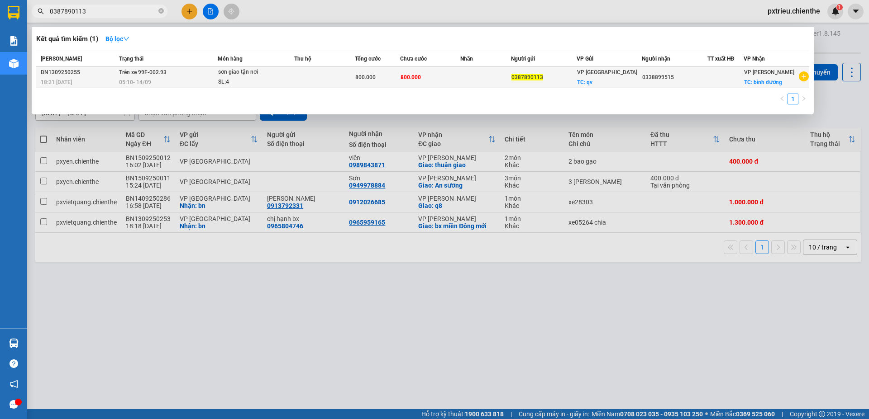
type input "0387890113"
click at [309, 83] on td at bounding box center [324, 77] width 61 height 21
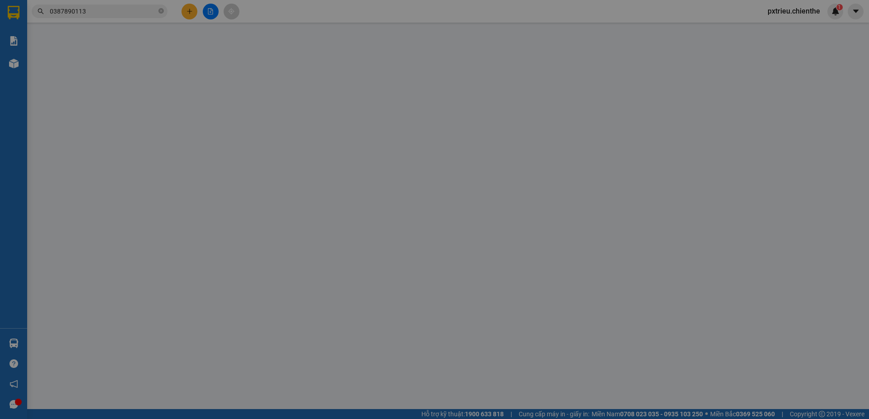
type input "0387890113"
type input "0338899515"
type input "800.000"
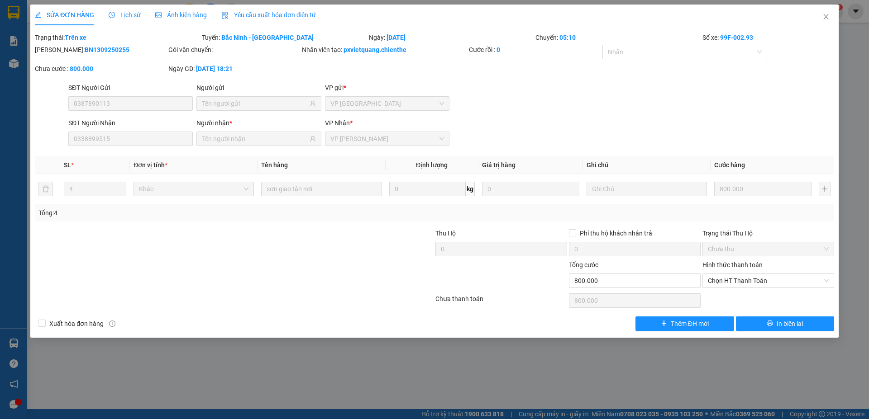
click at [123, 17] on span "Lịch sử" at bounding box center [125, 14] width 32 height 7
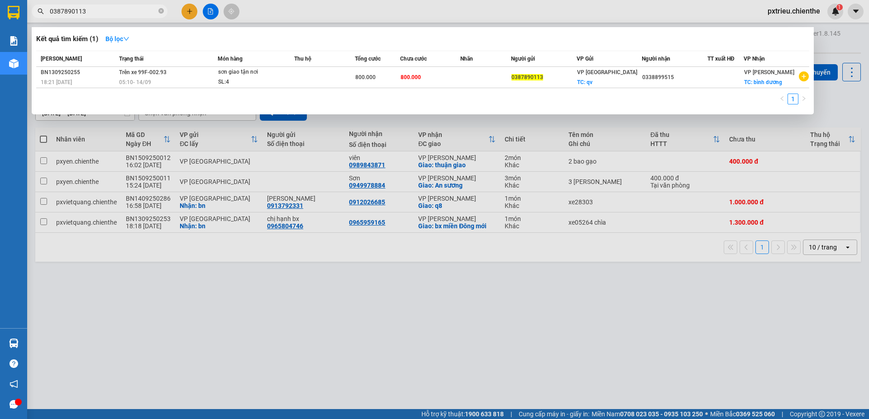
click at [98, 9] on input "0387890113" at bounding box center [103, 11] width 107 height 10
click at [156, 319] on div at bounding box center [434, 209] width 869 height 419
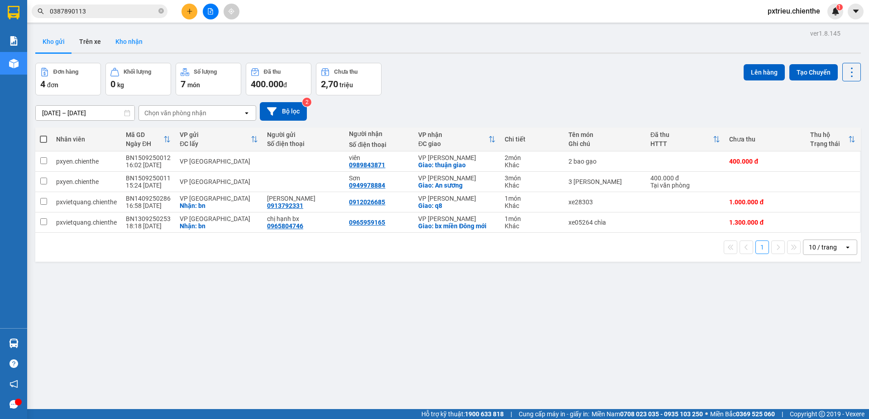
click at [134, 42] on button "Kho nhận" at bounding box center [129, 42] width 42 height 22
